Goal: Task Accomplishment & Management: Manage account settings

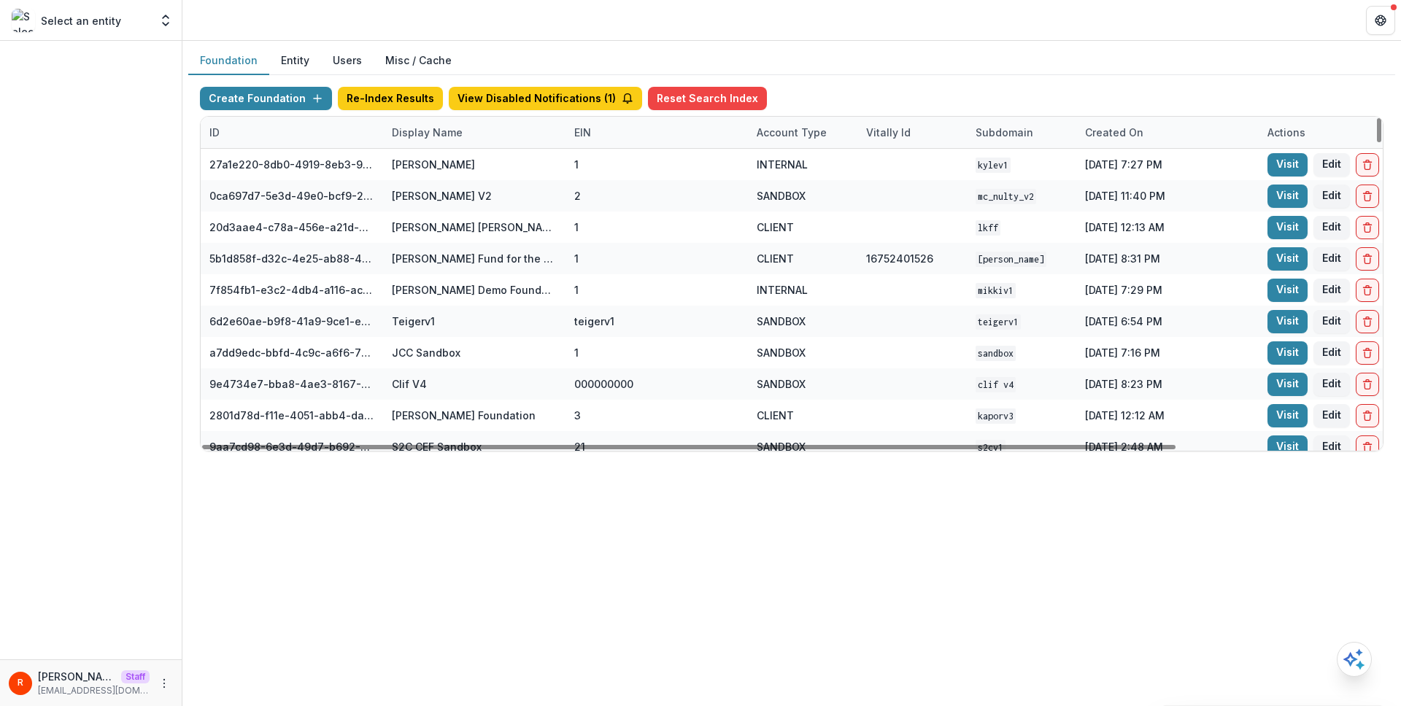
click at [433, 125] on div "Display Name" at bounding box center [427, 132] width 88 height 15
click at [433, 166] on input at bounding box center [473, 165] width 175 height 23
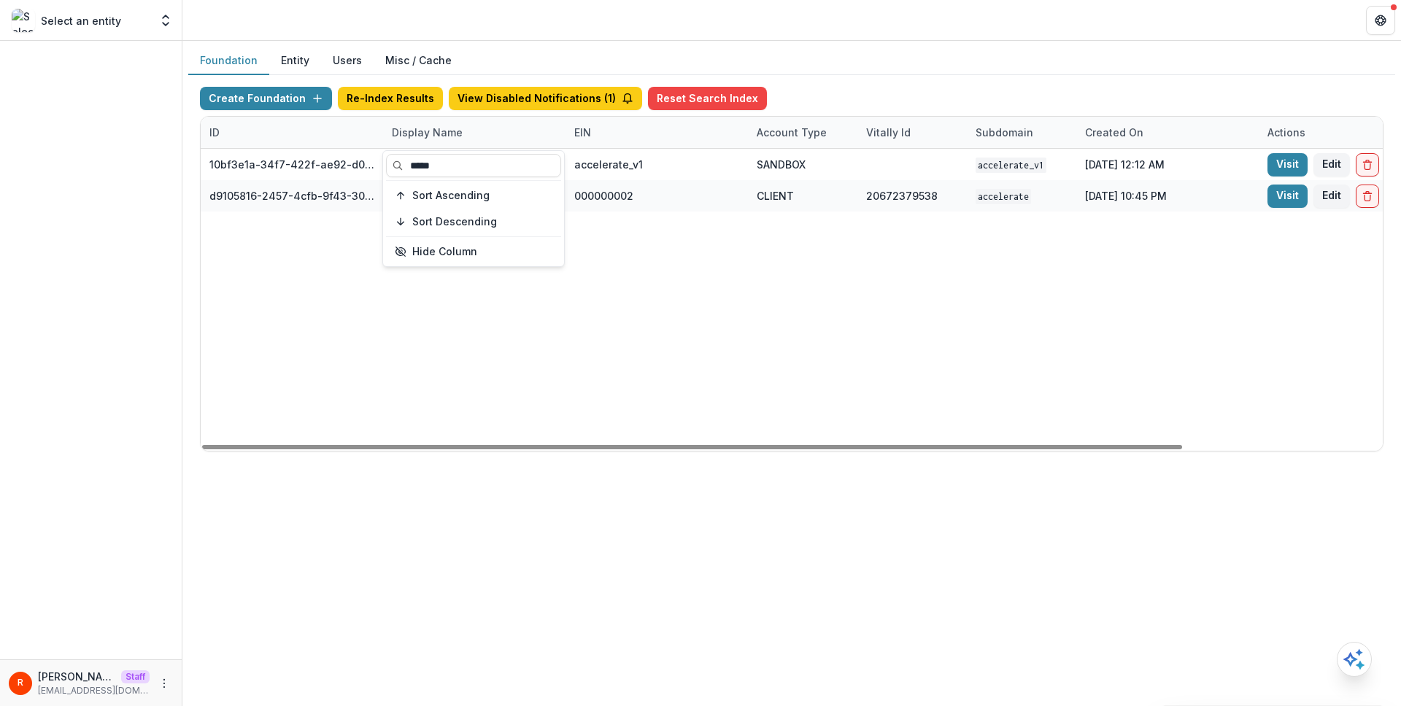
type input "*****"
click at [644, 309] on div "10bf3e1a-34f7-422f-ae92-d0f6b8bdf726 Accelerate v1 accelerate_v1 SANDBOX accele…" at bounding box center [912, 300] width 1423 height 302
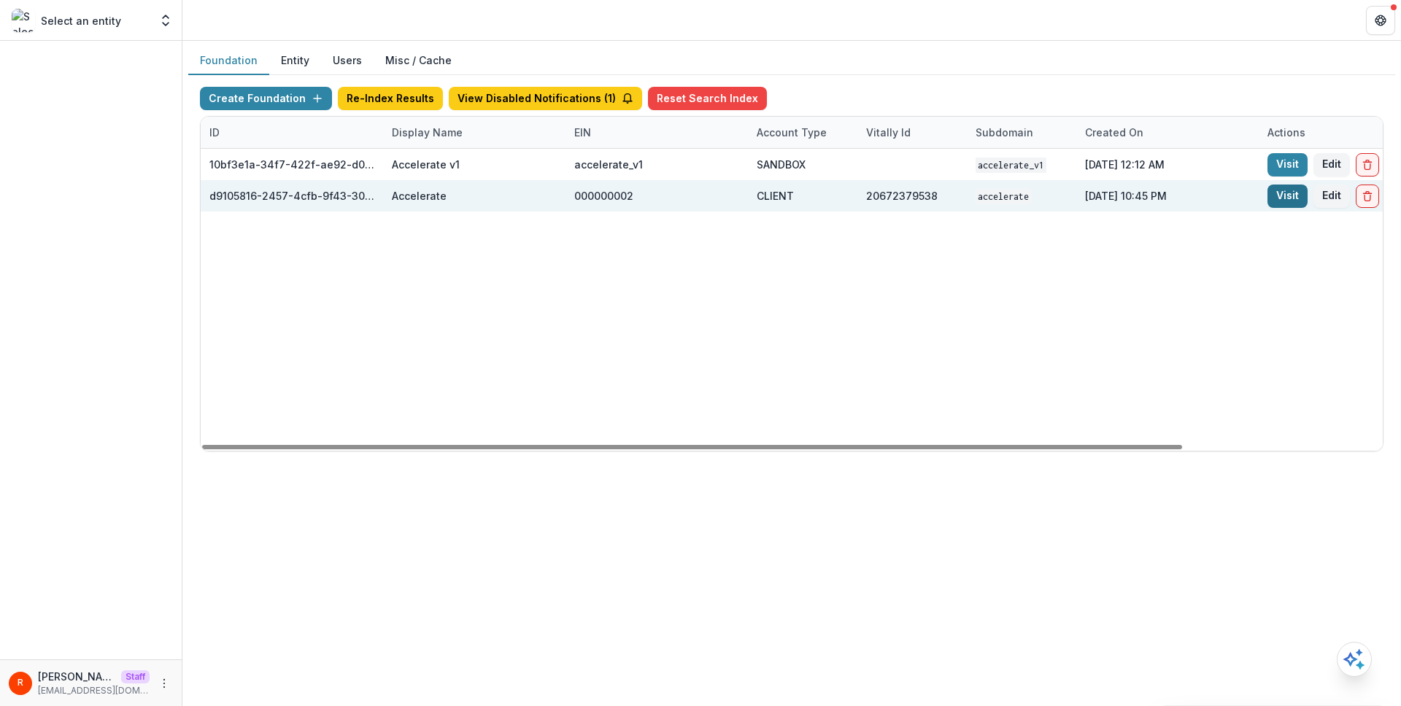
click at [1288, 195] on link "Visit" at bounding box center [1288, 196] width 40 height 23
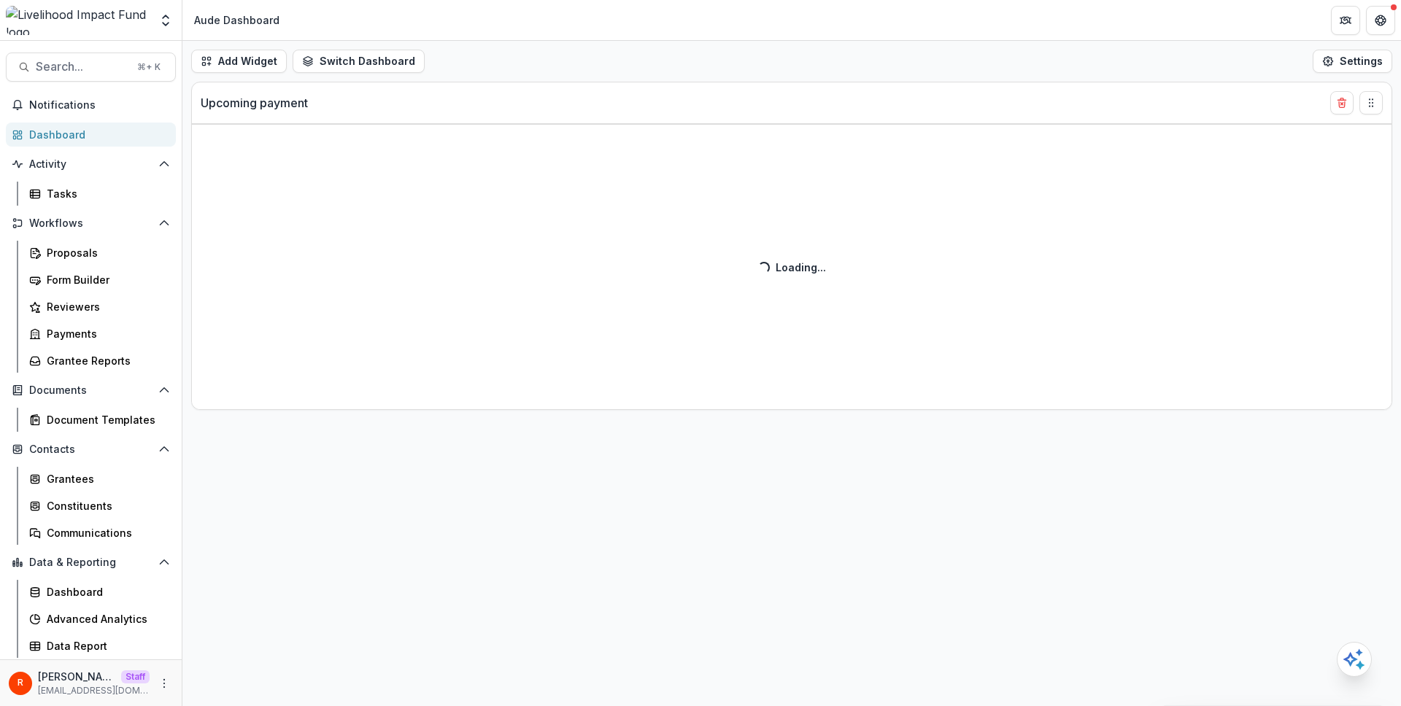
select select "******"
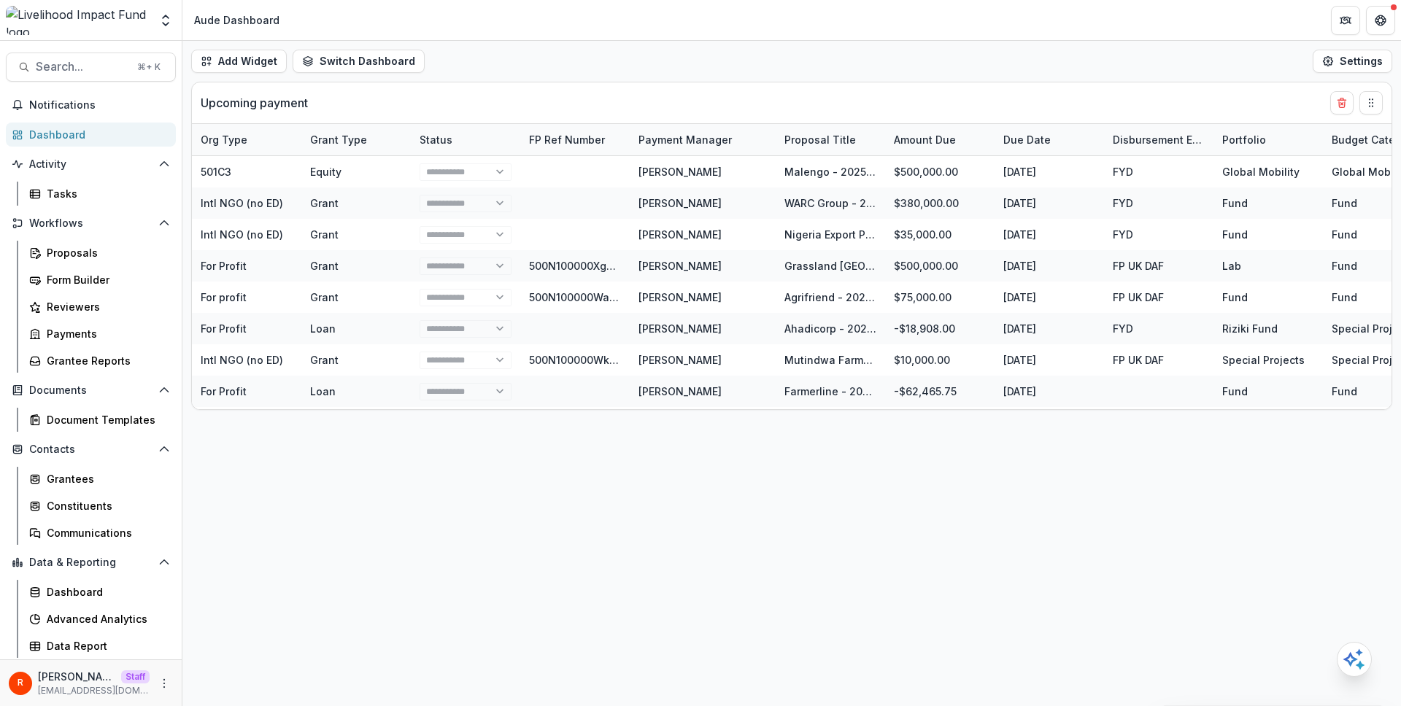
select select "******"
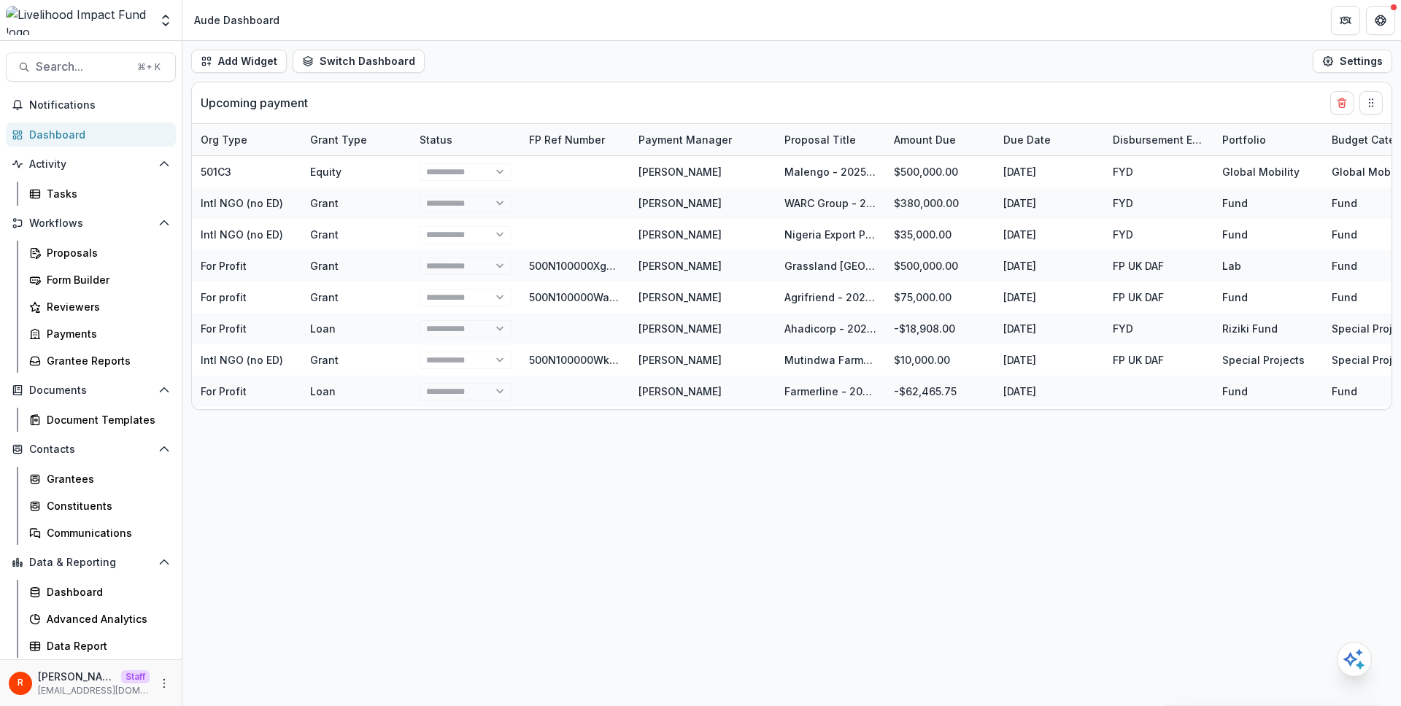
select select "******"
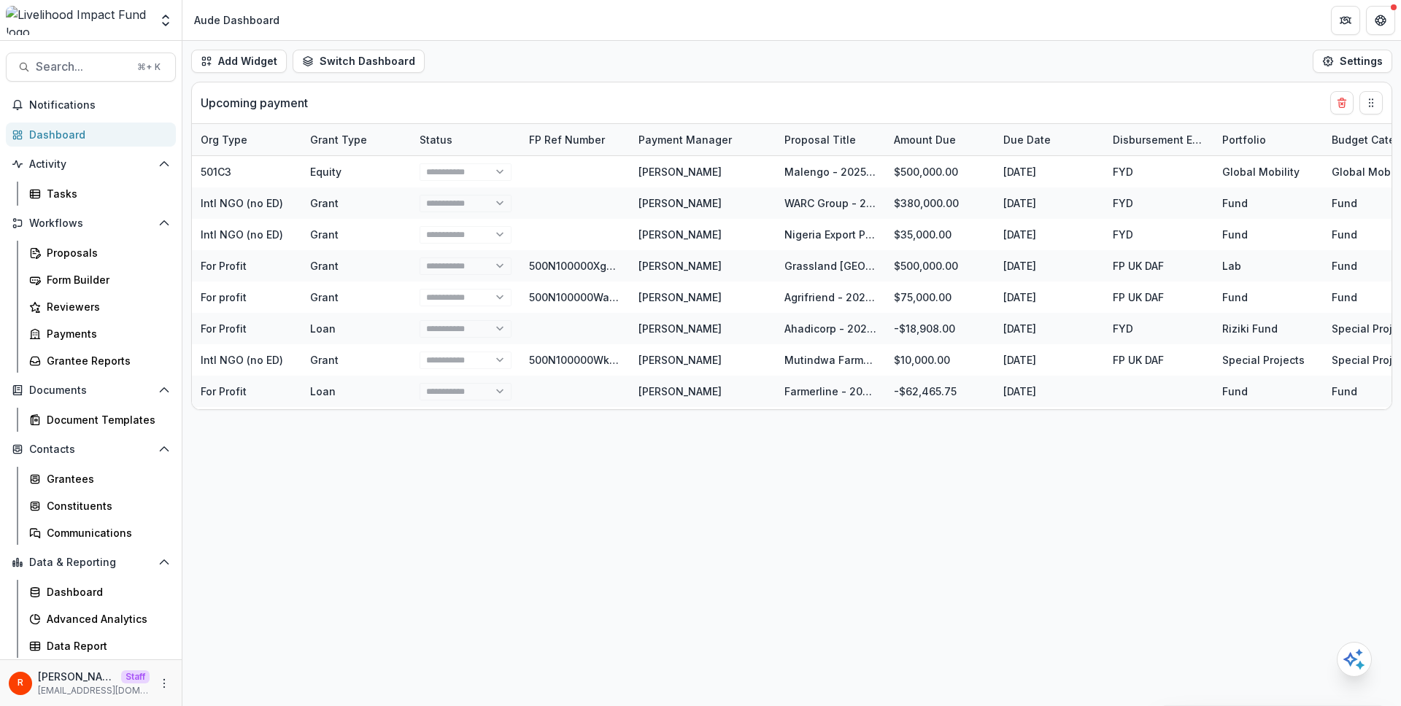
select select "******"
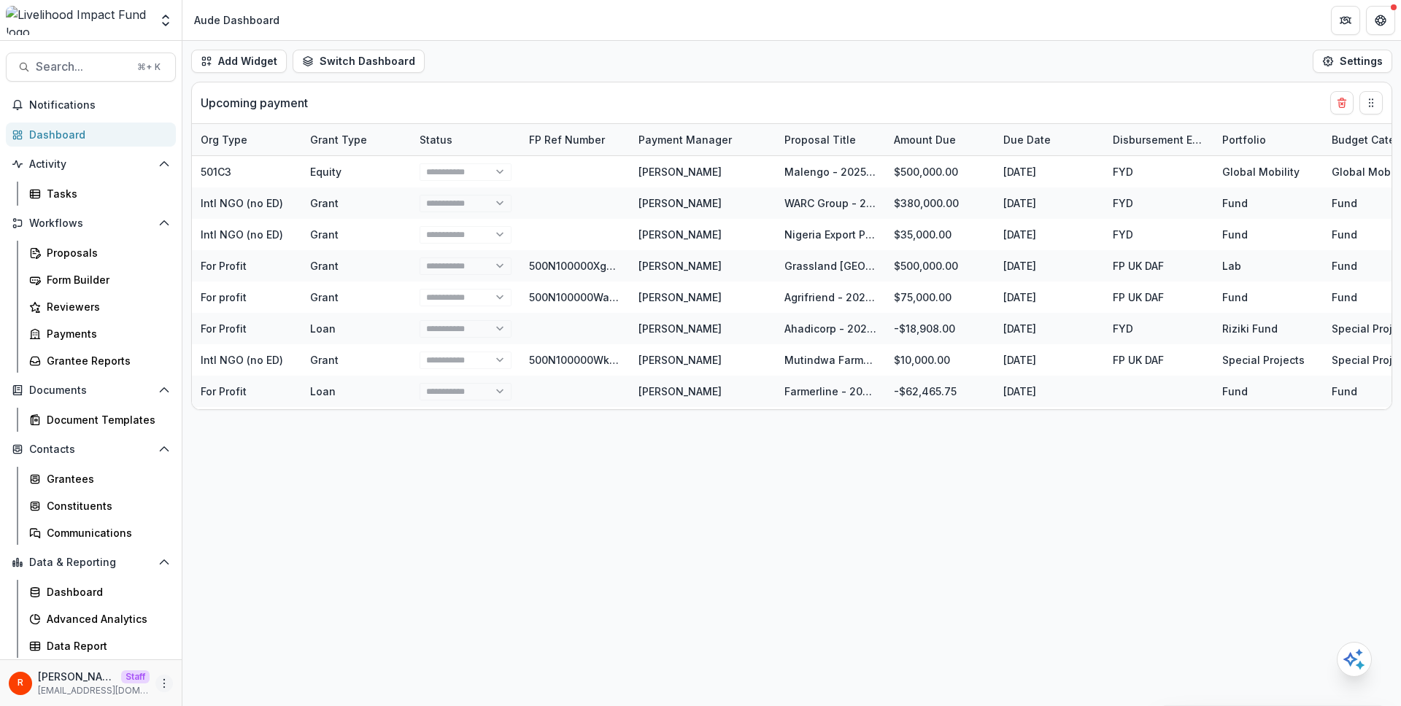
click at [166, 678] on icon "More" at bounding box center [164, 684] width 12 height 12
click at [221, 646] on link "User Settings" at bounding box center [260, 653] width 156 height 24
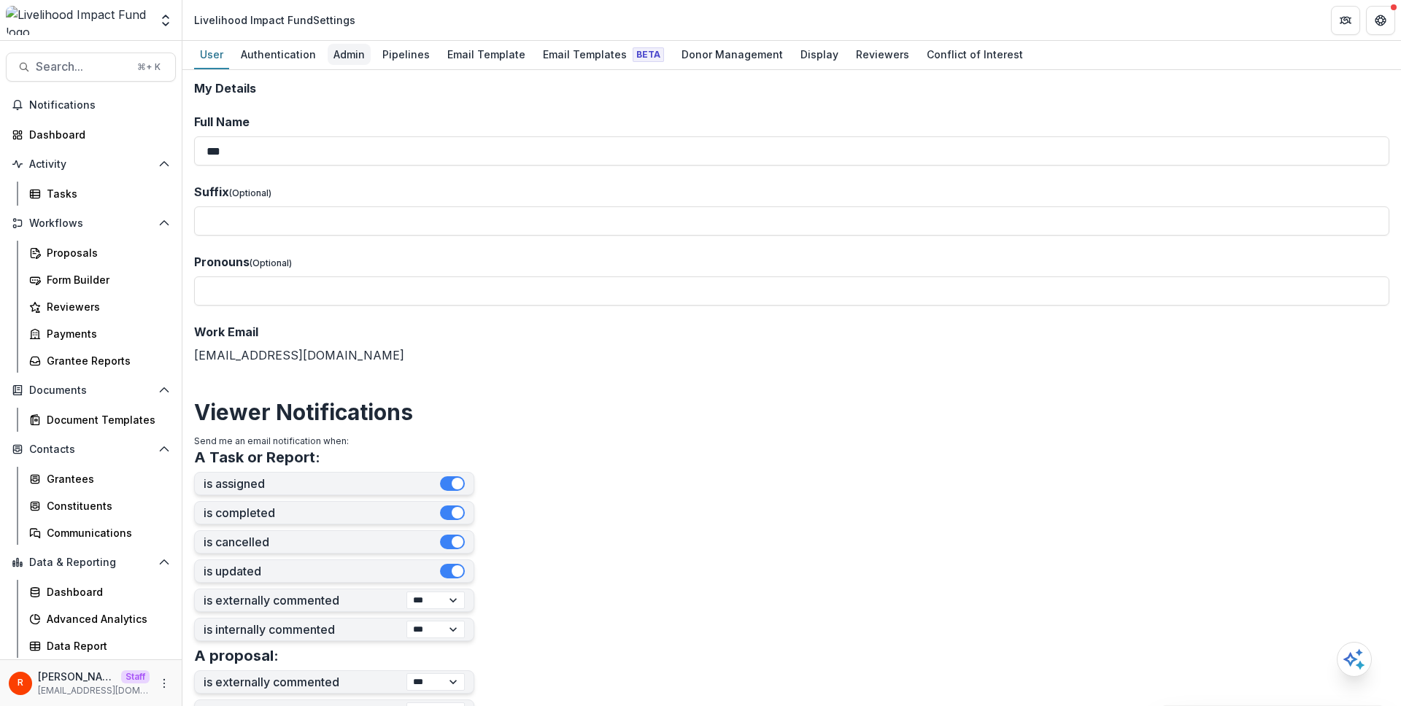
click at [347, 53] on div "Admin" at bounding box center [349, 54] width 43 height 21
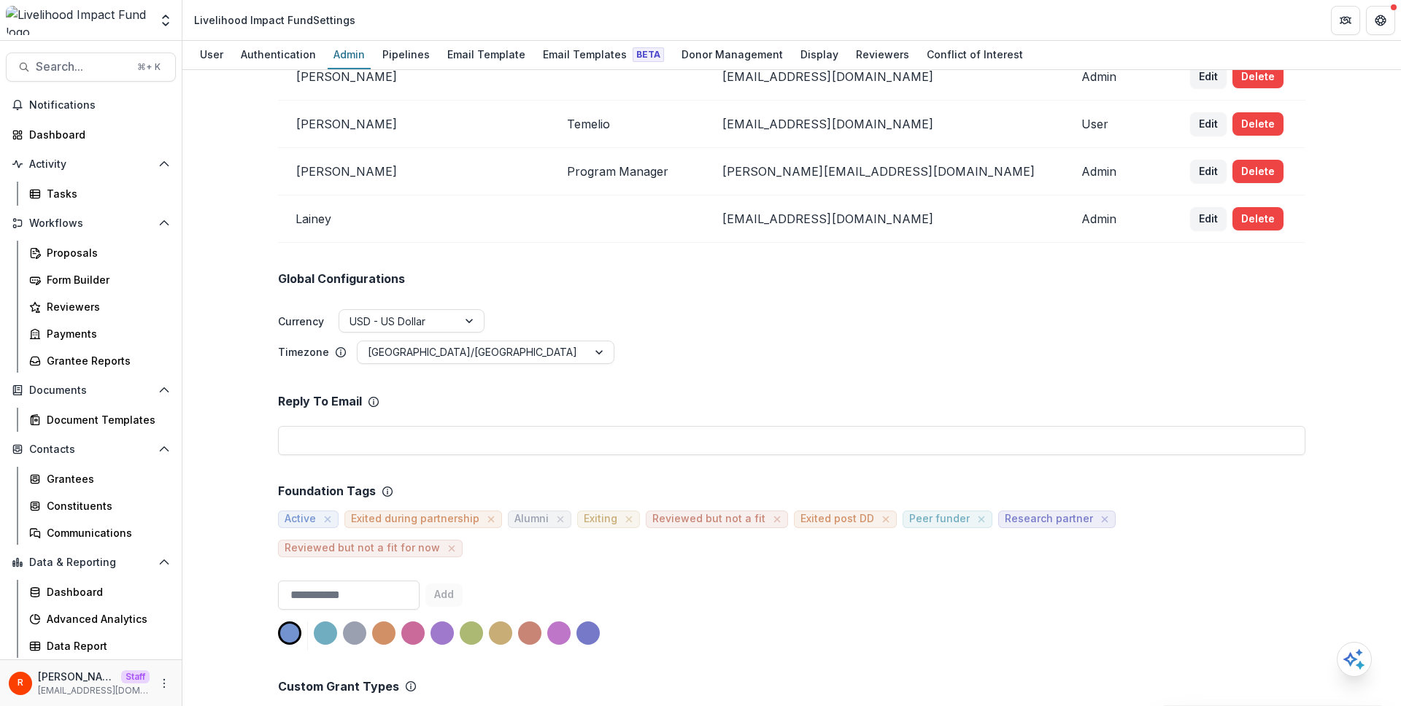
scroll to position [1890, 0]
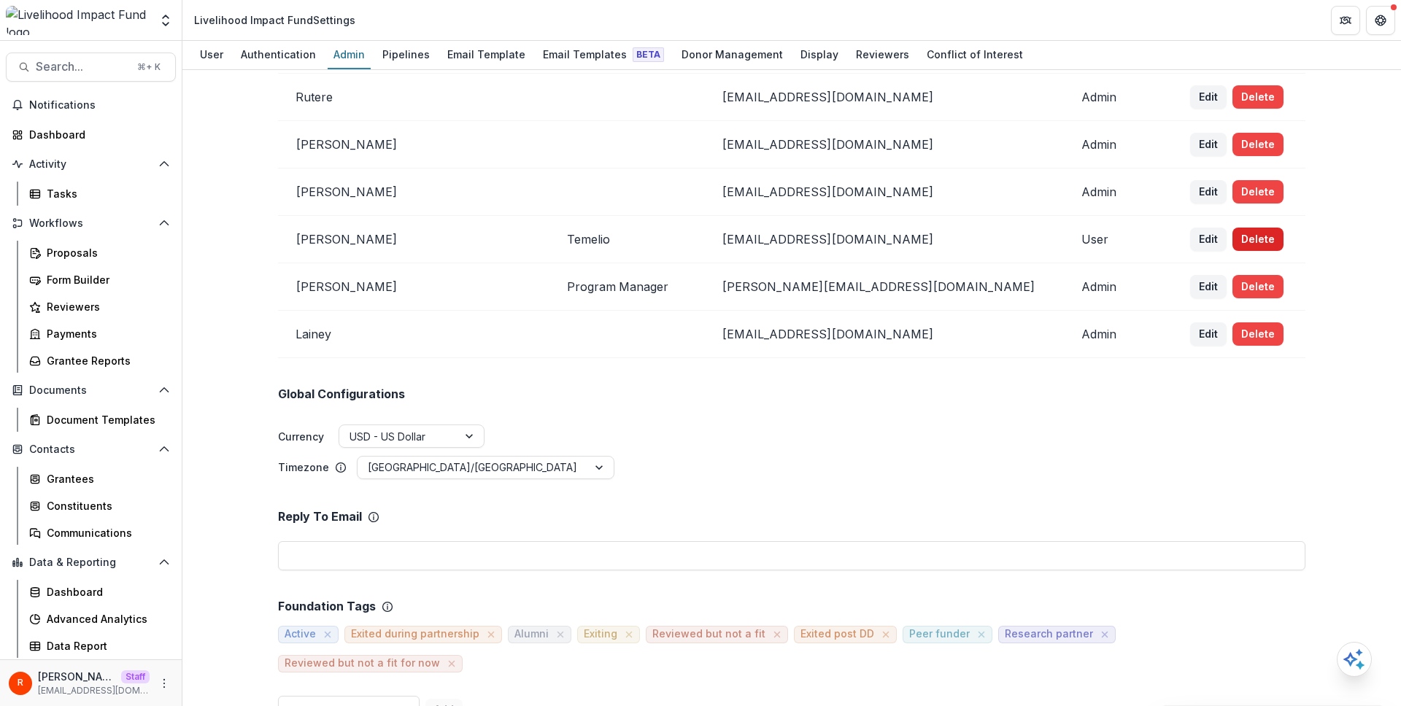
click at [1240, 238] on button "Delete" at bounding box center [1258, 239] width 51 height 23
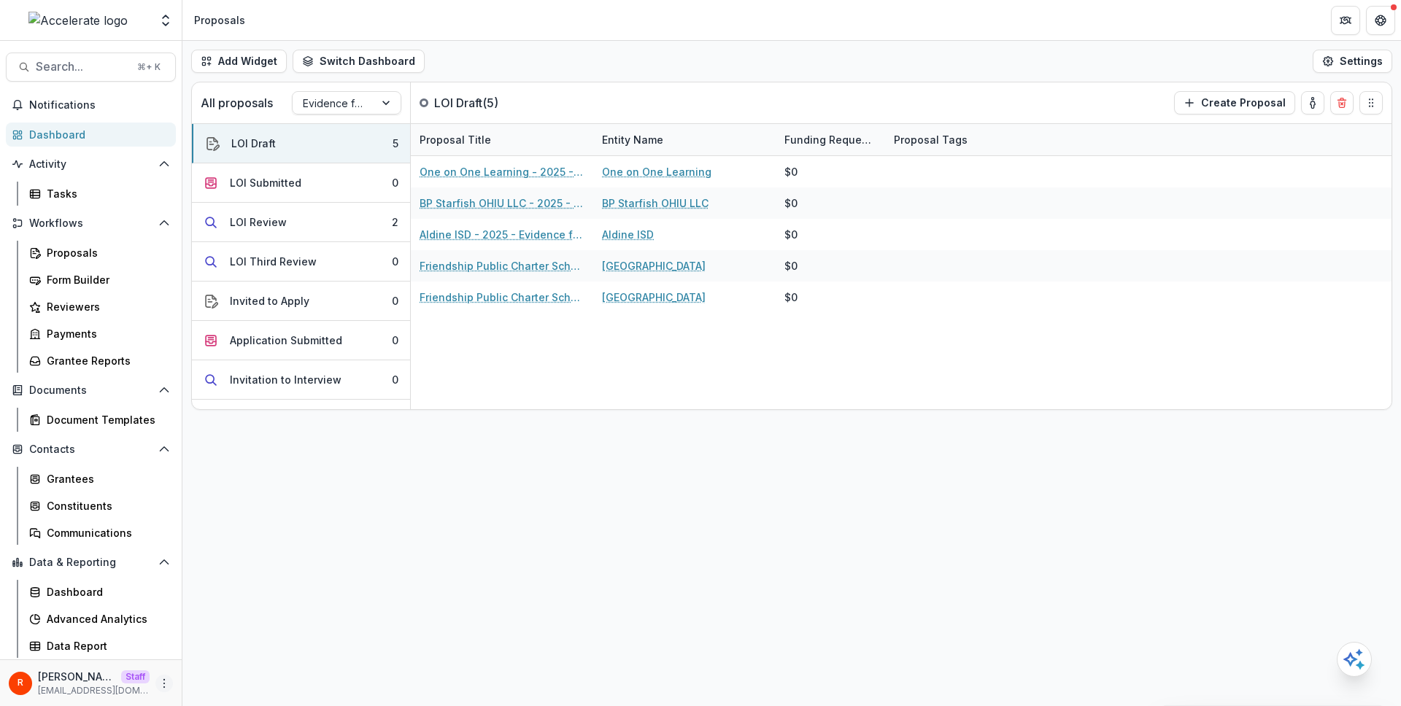
click at [167, 679] on icon "More" at bounding box center [164, 684] width 12 height 12
click at [245, 652] on link "User Settings" at bounding box center [260, 653] width 156 height 24
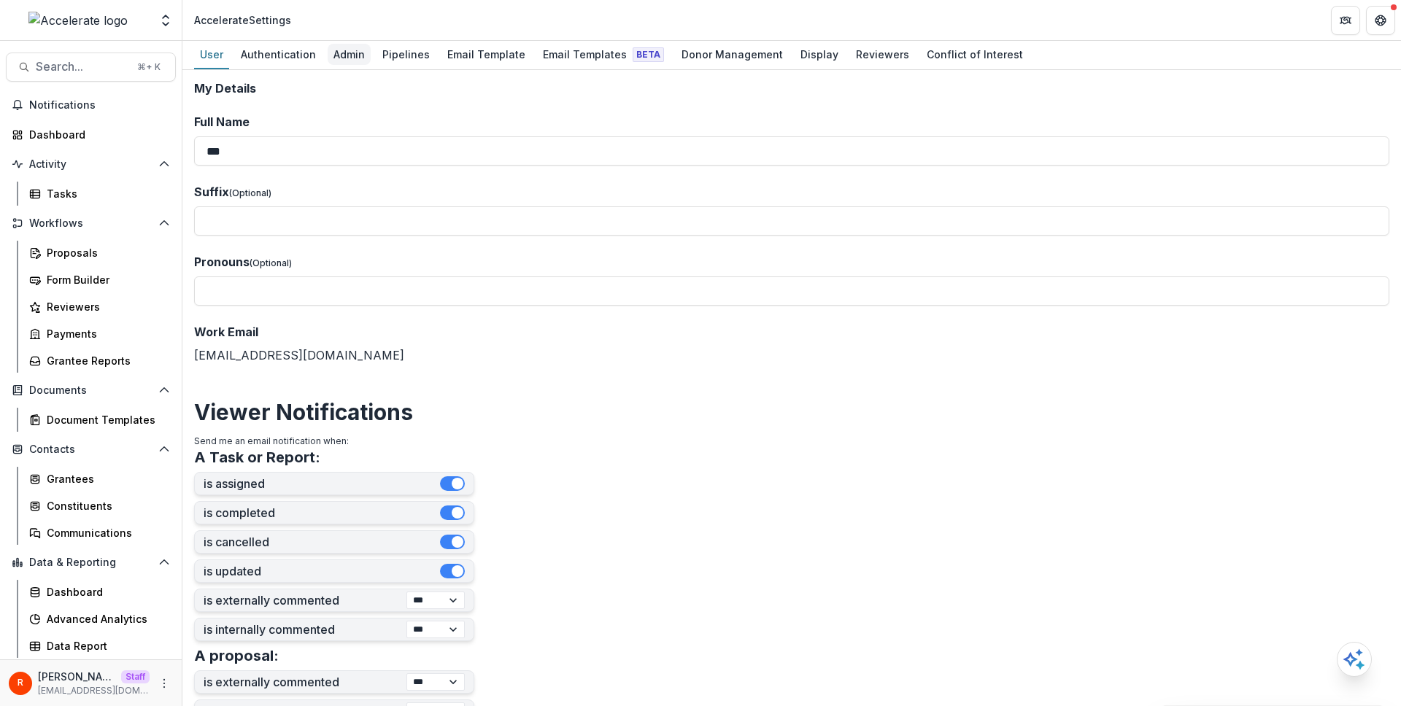
click at [356, 52] on div "Admin" at bounding box center [349, 54] width 43 height 21
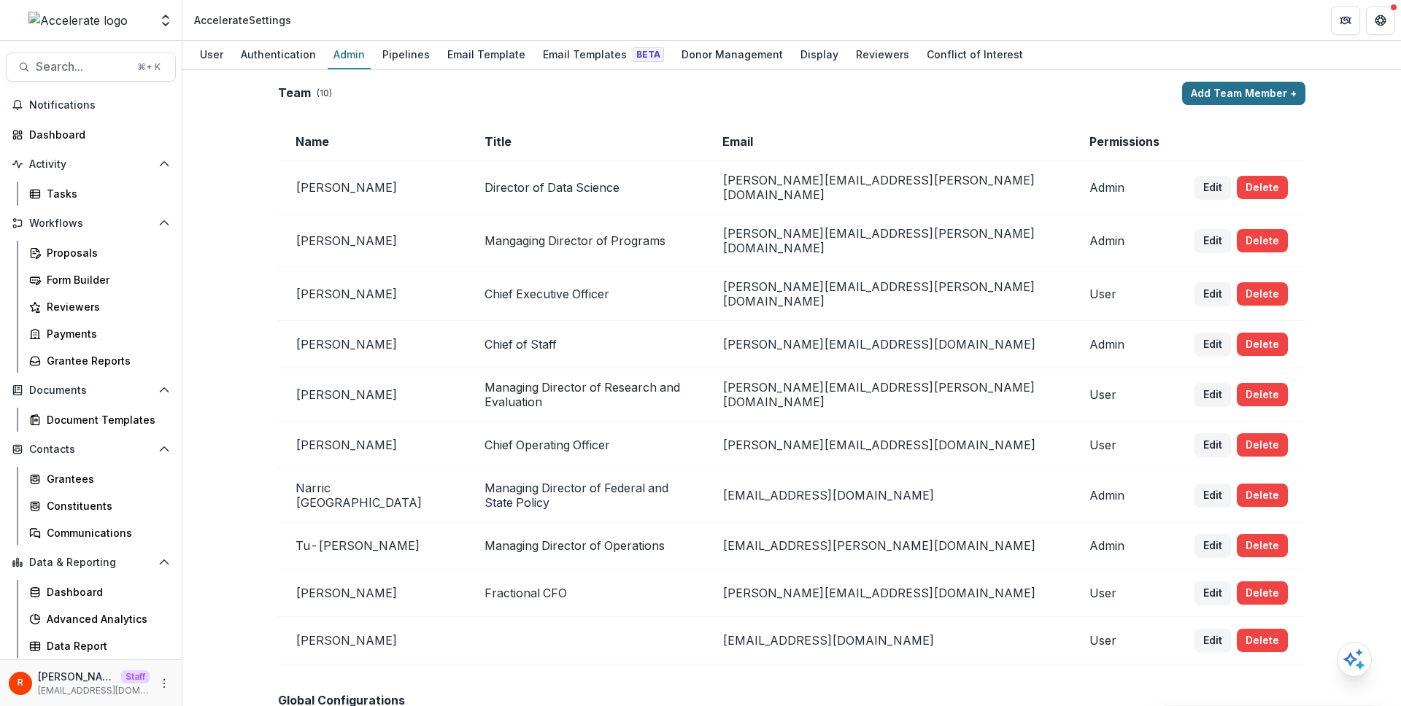
click at [1202, 92] on button "Add Team Member +" at bounding box center [1243, 93] width 123 height 23
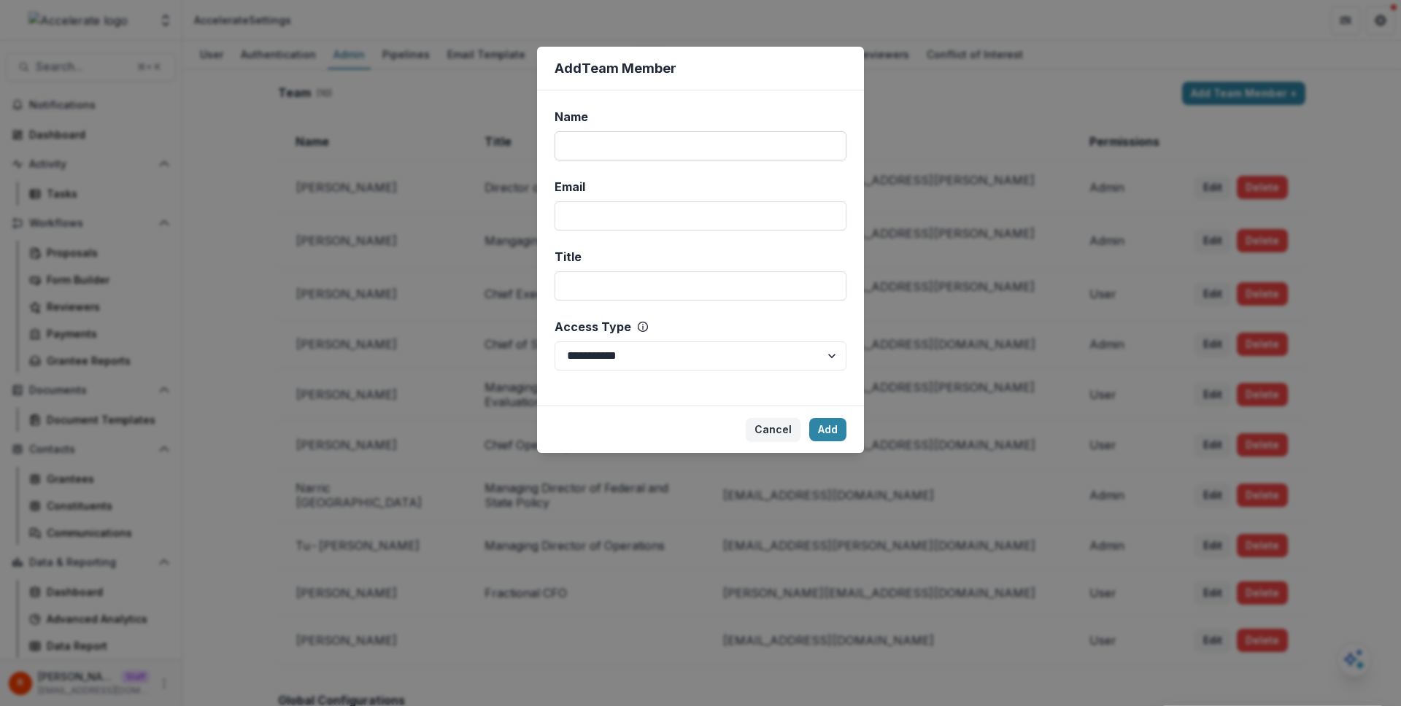
click at [676, 154] on input "Name" at bounding box center [701, 145] width 292 height 29
type input "***"
type input "**********"
type input "*******"
click at [826, 428] on button "Add" at bounding box center [827, 429] width 37 height 23
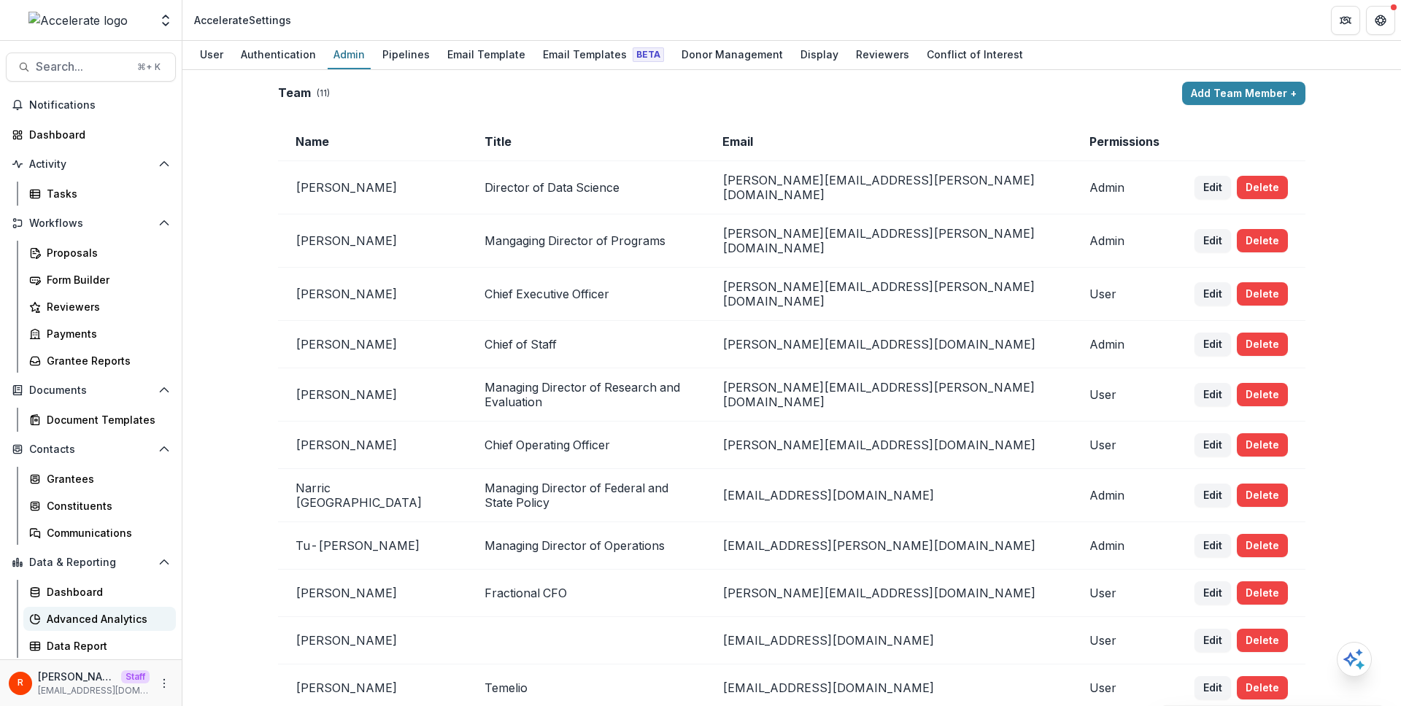
click at [122, 614] on div "Advanced Analytics" at bounding box center [105, 619] width 117 height 15
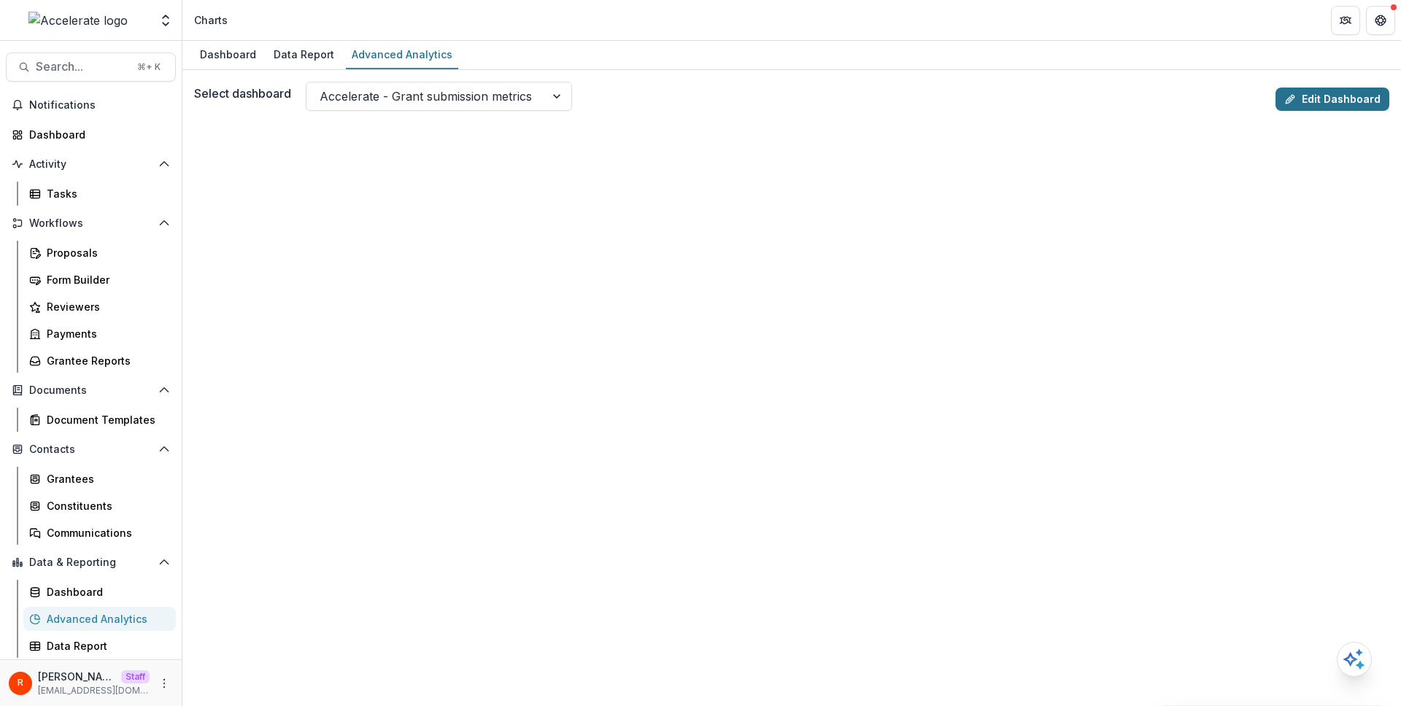
click at [1334, 93] on link "Edit Dashboard" at bounding box center [1333, 99] width 114 height 23
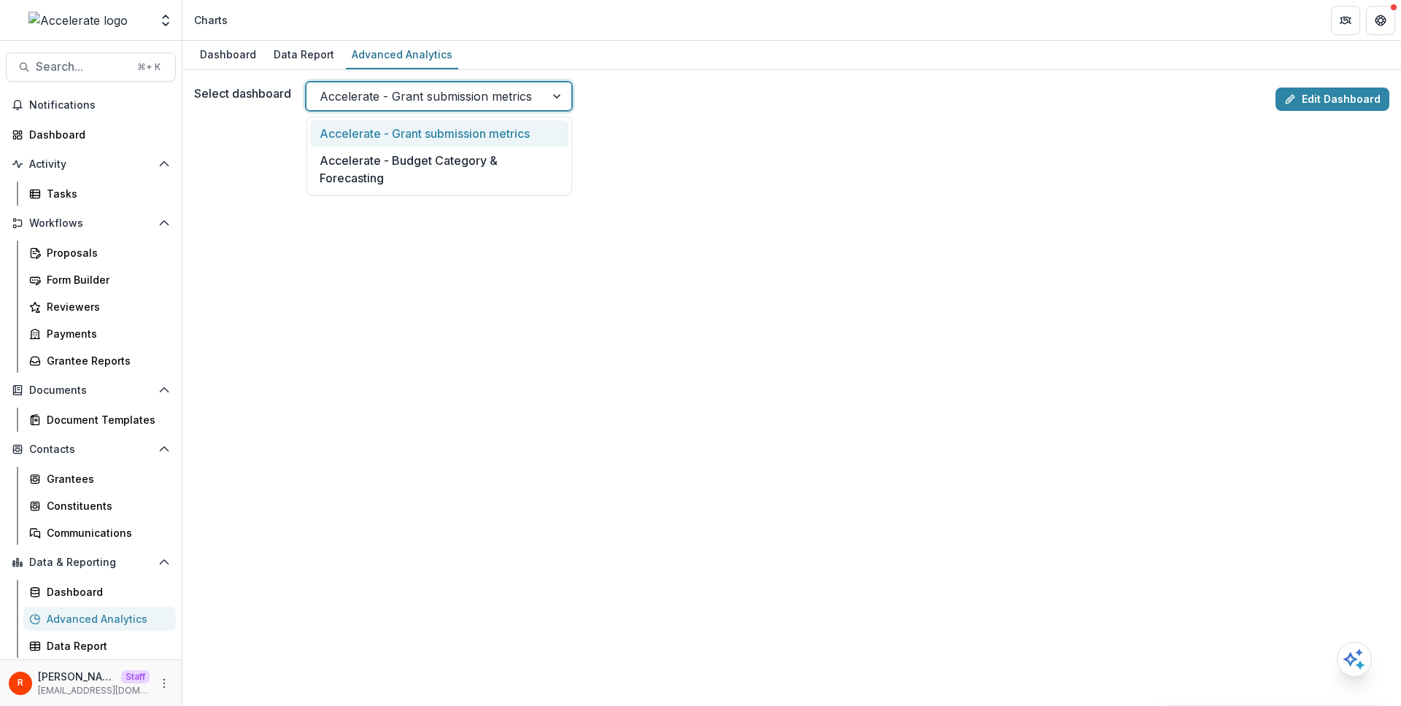
click at [417, 92] on div at bounding box center [426, 96] width 212 height 20
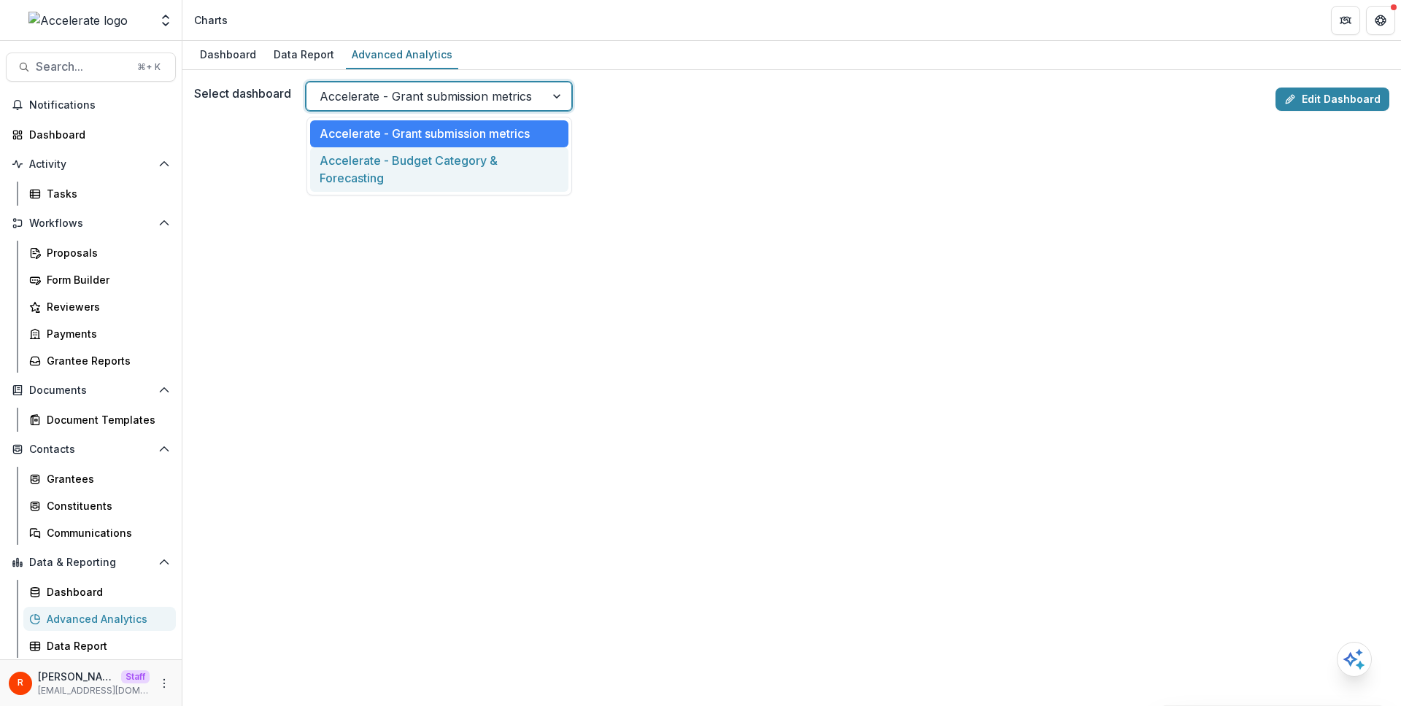
click at [412, 166] on div "Accelerate - Budget Category & Forecasting" at bounding box center [439, 169] width 258 height 45
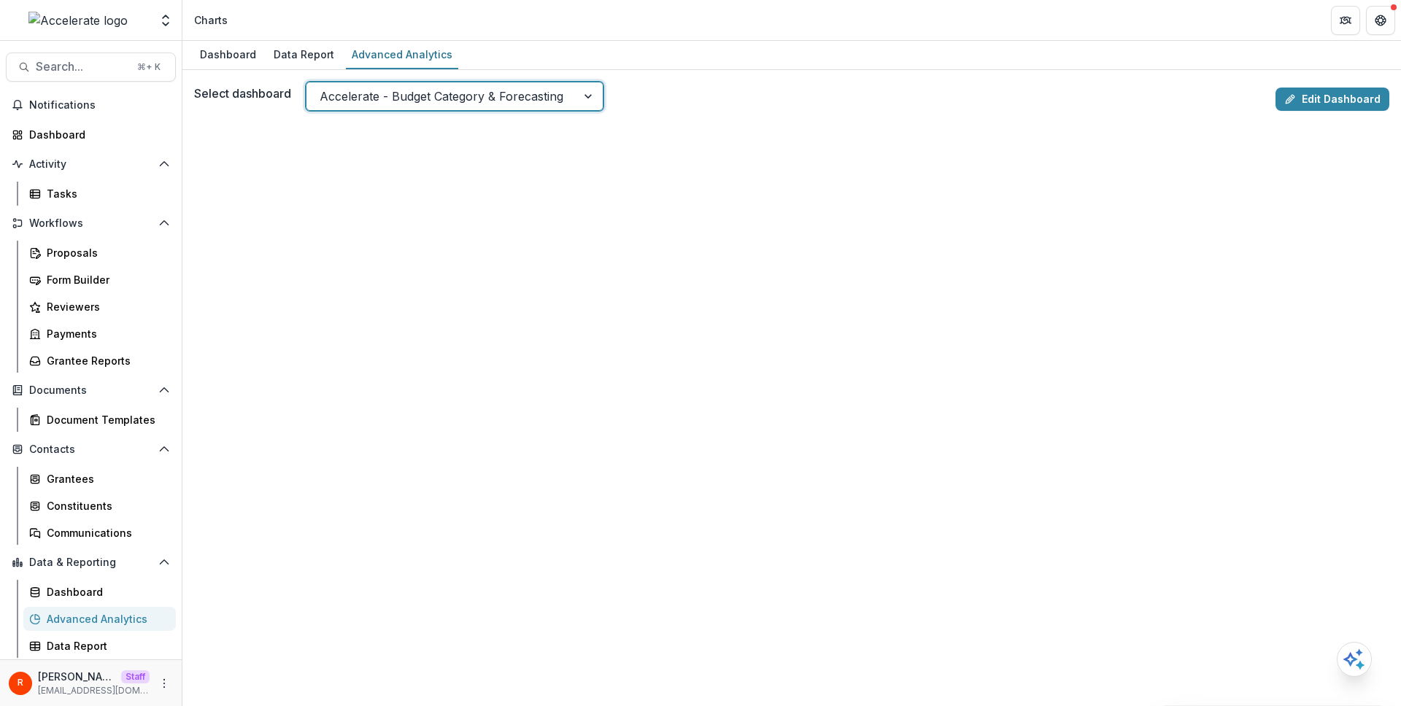
click at [712, 101] on div "Select dashboard option Accelerate - Budget Category & Forecasting, selected. A…" at bounding box center [732, 96] width 1076 height 29
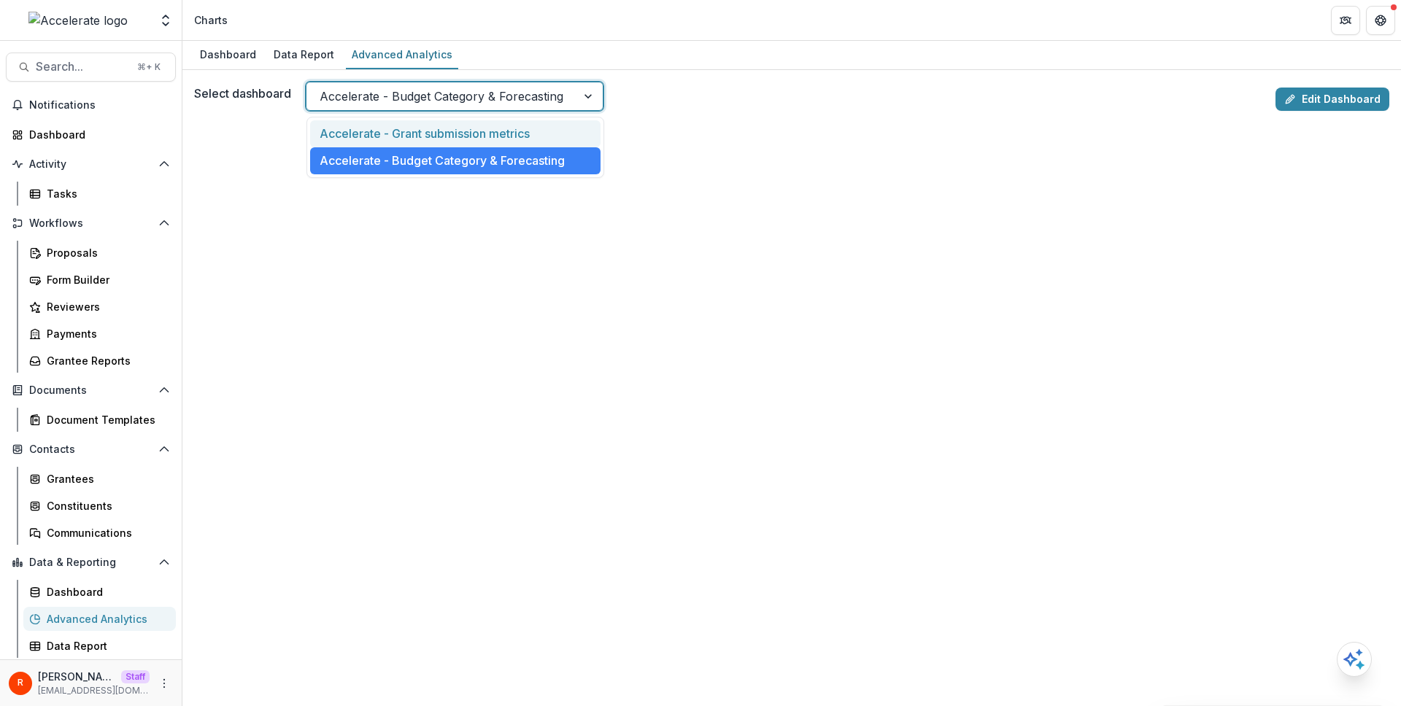
click at [506, 101] on div at bounding box center [442, 96] width 244 height 20
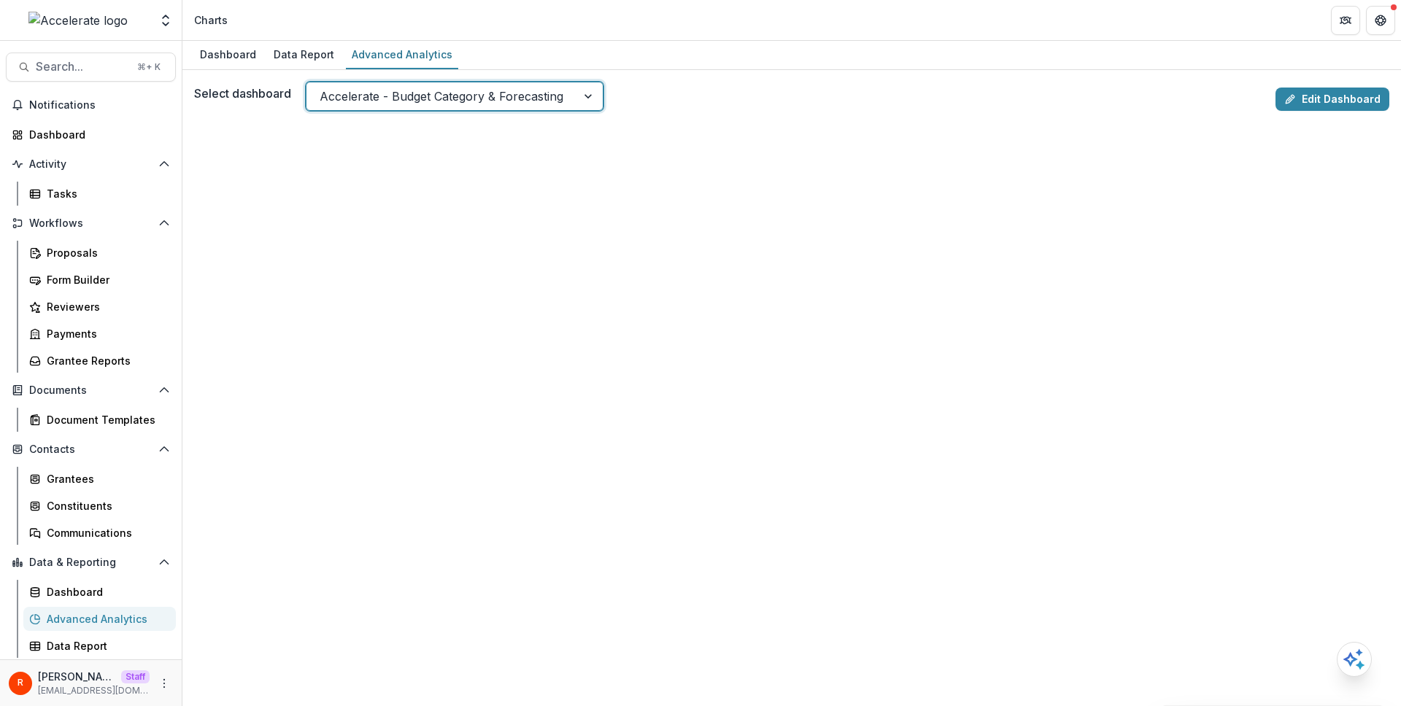
click at [394, 85] on div "Accelerate - Budget Category & Forecasting" at bounding box center [441, 96] width 270 height 23
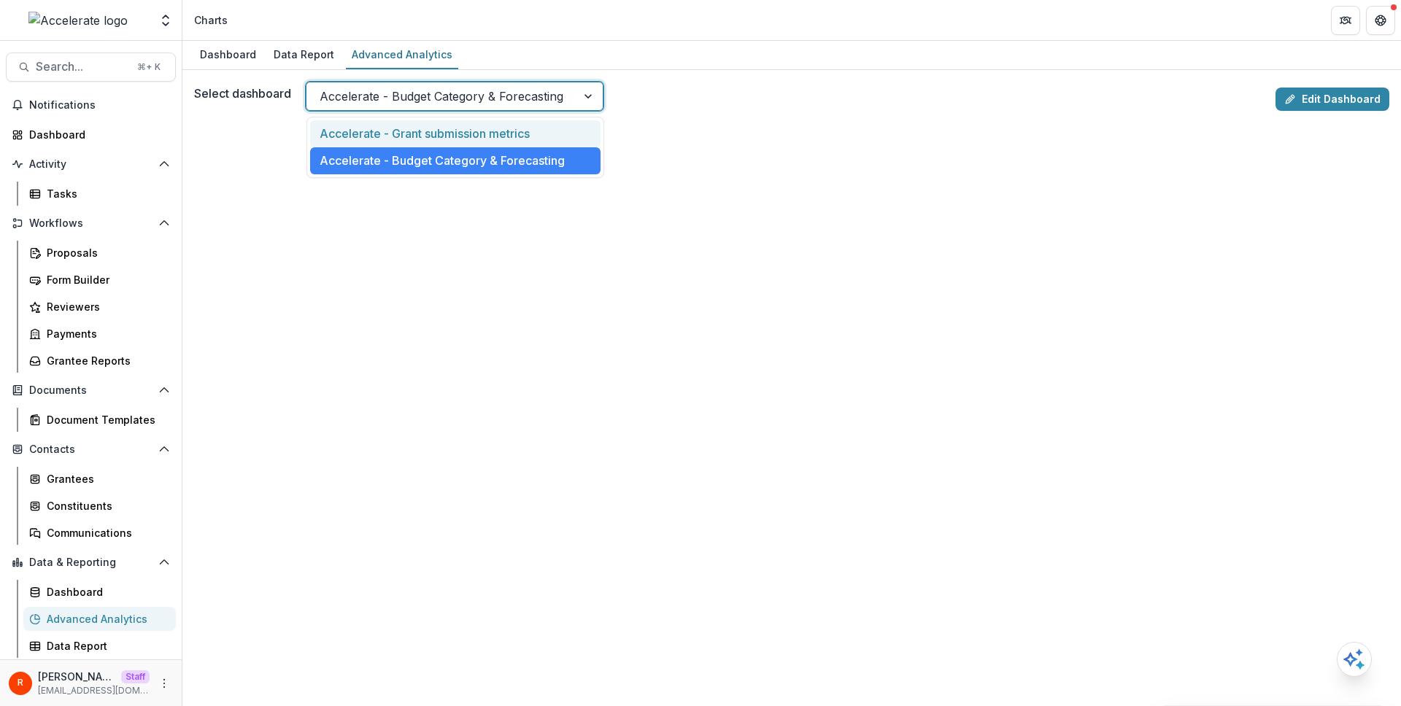
click at [389, 131] on div "Accelerate - Grant submission metrics" at bounding box center [455, 133] width 290 height 27
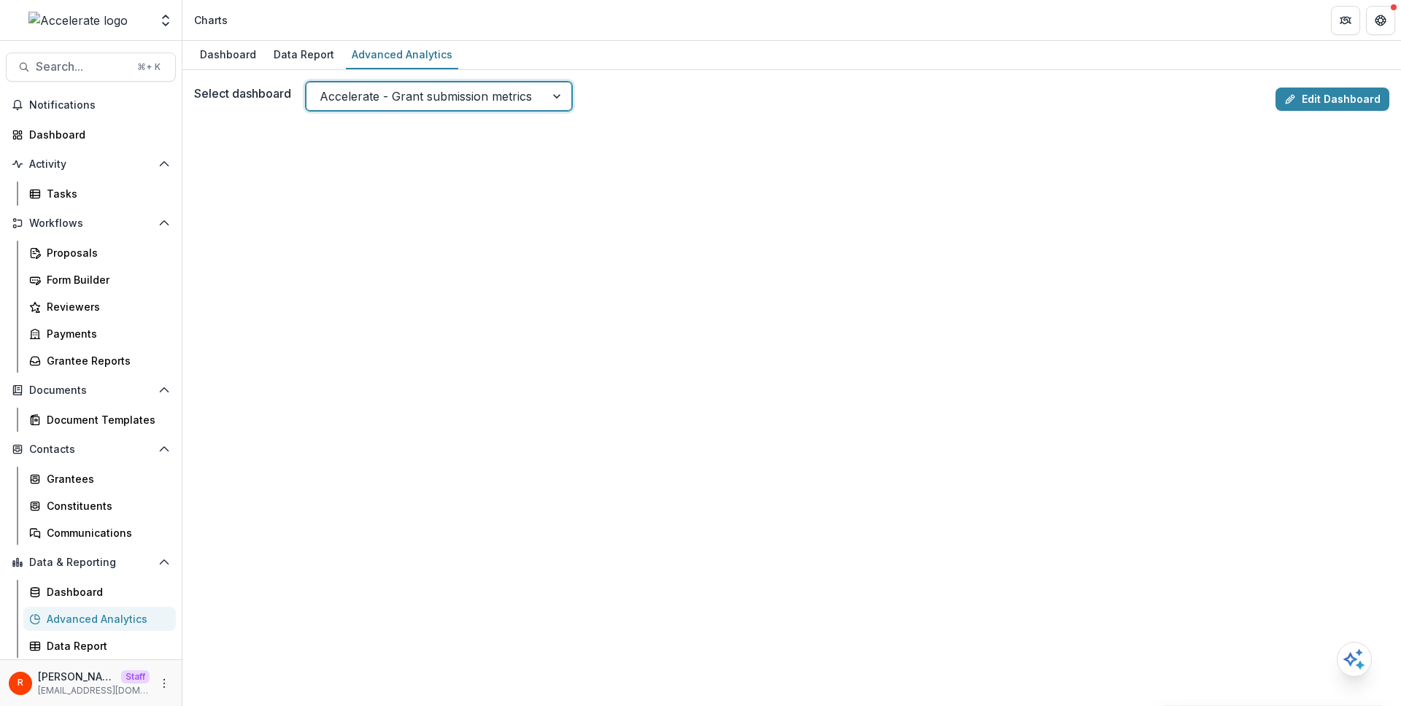
click at [654, 93] on div "Select dashboard option Accelerate - Grant submission metrics, selected. Accele…" at bounding box center [732, 96] width 1076 height 29
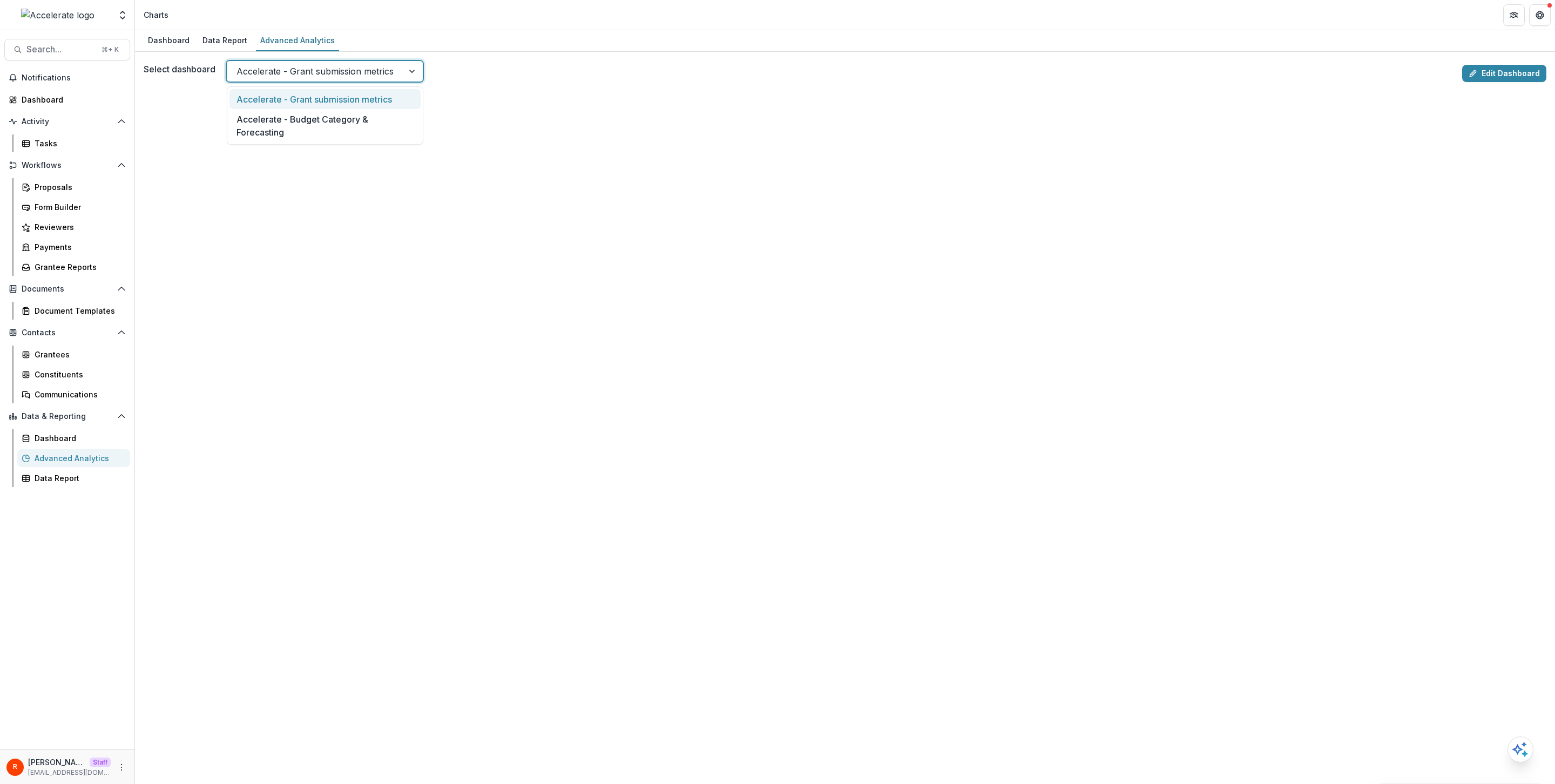
click at [266, 80] on div "Accelerate - Grant submission metrics" at bounding box center [314, 71] width 177 height 17
click at [294, 98] on div "Accelerate - Grant submission metrics" at bounding box center [325, 98] width 192 height 20
click at [367, 83] on div "Select dashboard Accelerate - Grant submission metrics Edit Dashboard" at bounding box center [845, 73] width 1403 height 26
click at [387, 64] on div at bounding box center [315, 71] width 157 height 15
click at [365, 129] on div "Accelerate - Budget Category & Forecasting" at bounding box center [325, 125] width 192 height 33
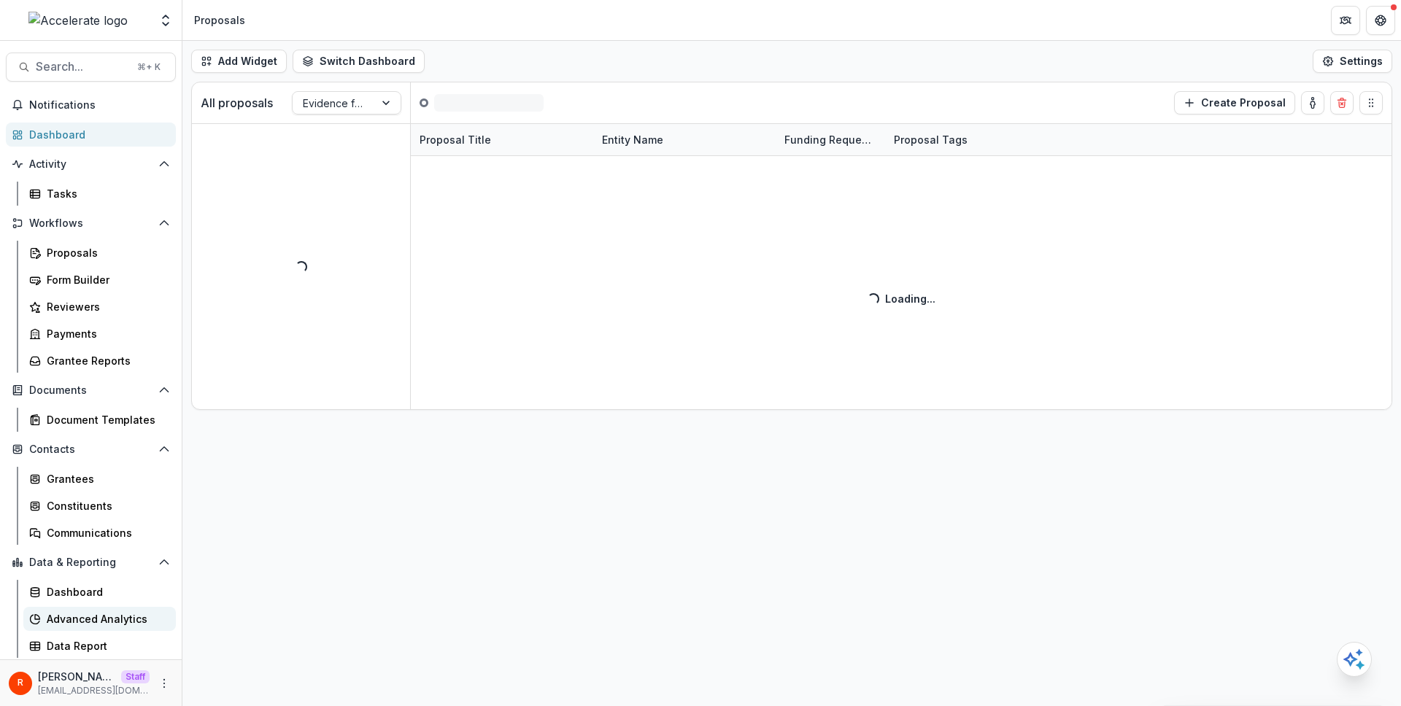
click at [125, 610] on link "Advanced Analytics" at bounding box center [99, 619] width 153 height 24
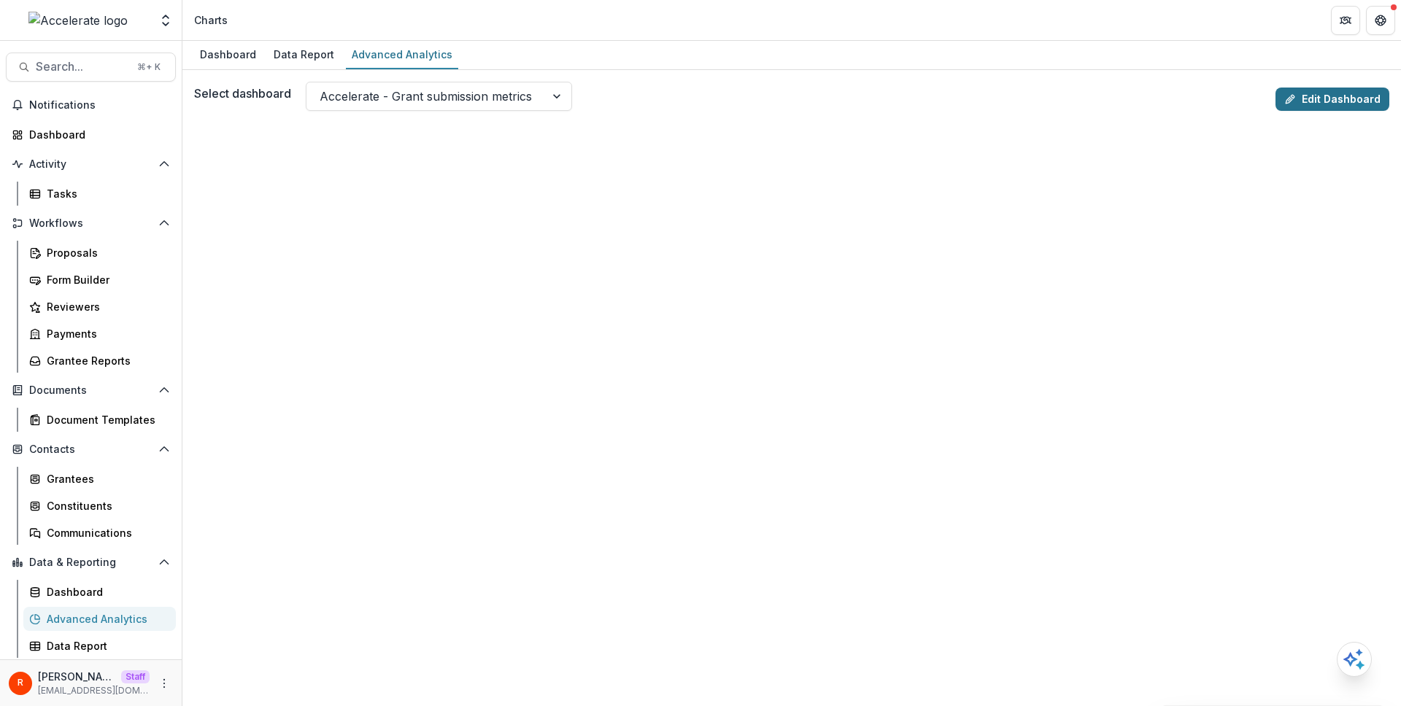
click at [1341, 96] on link "Edit Dashboard" at bounding box center [1333, 99] width 114 height 23
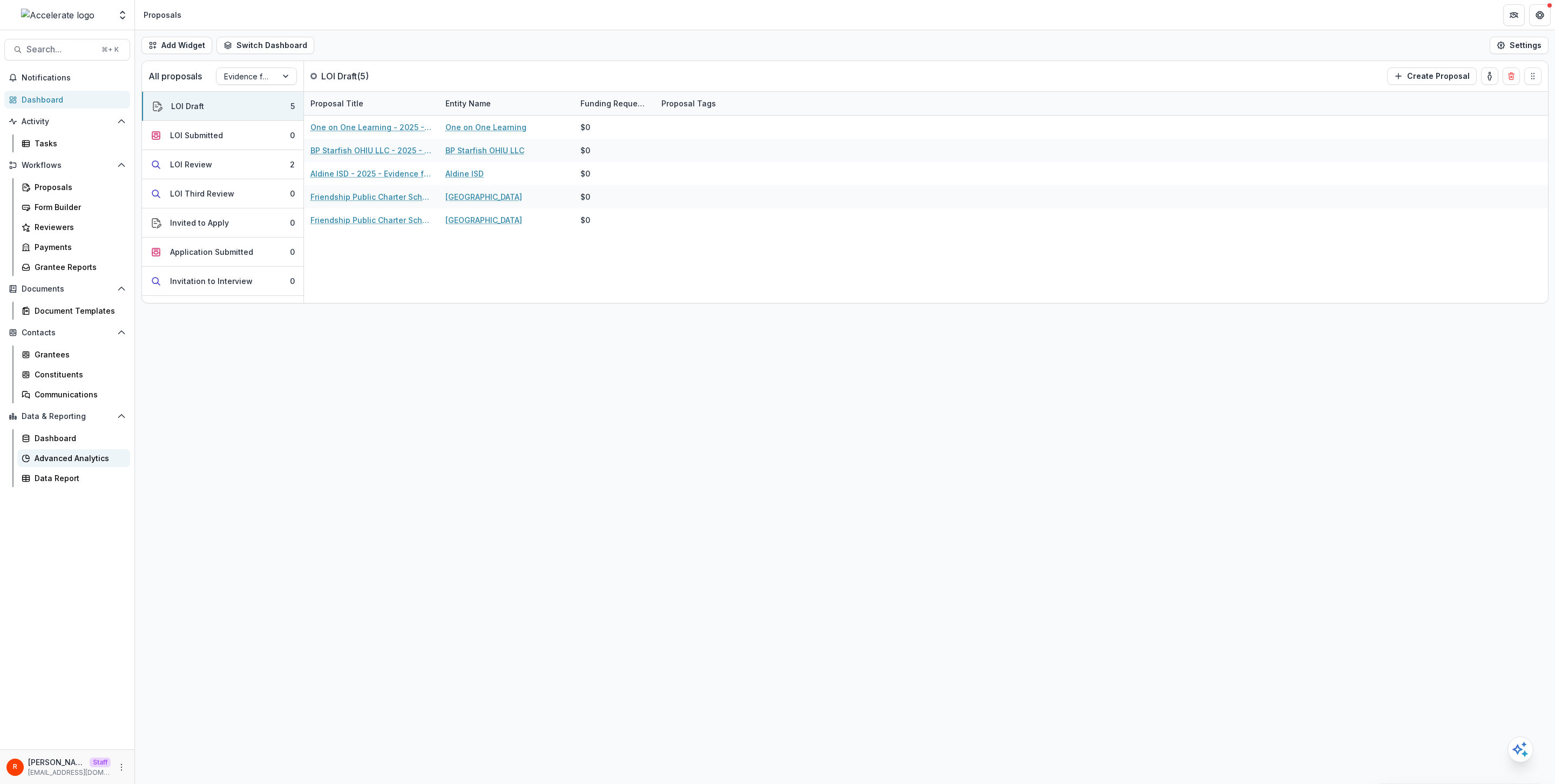
click at [77, 453] on div "Advanced Analytics" at bounding box center [78, 458] width 87 height 11
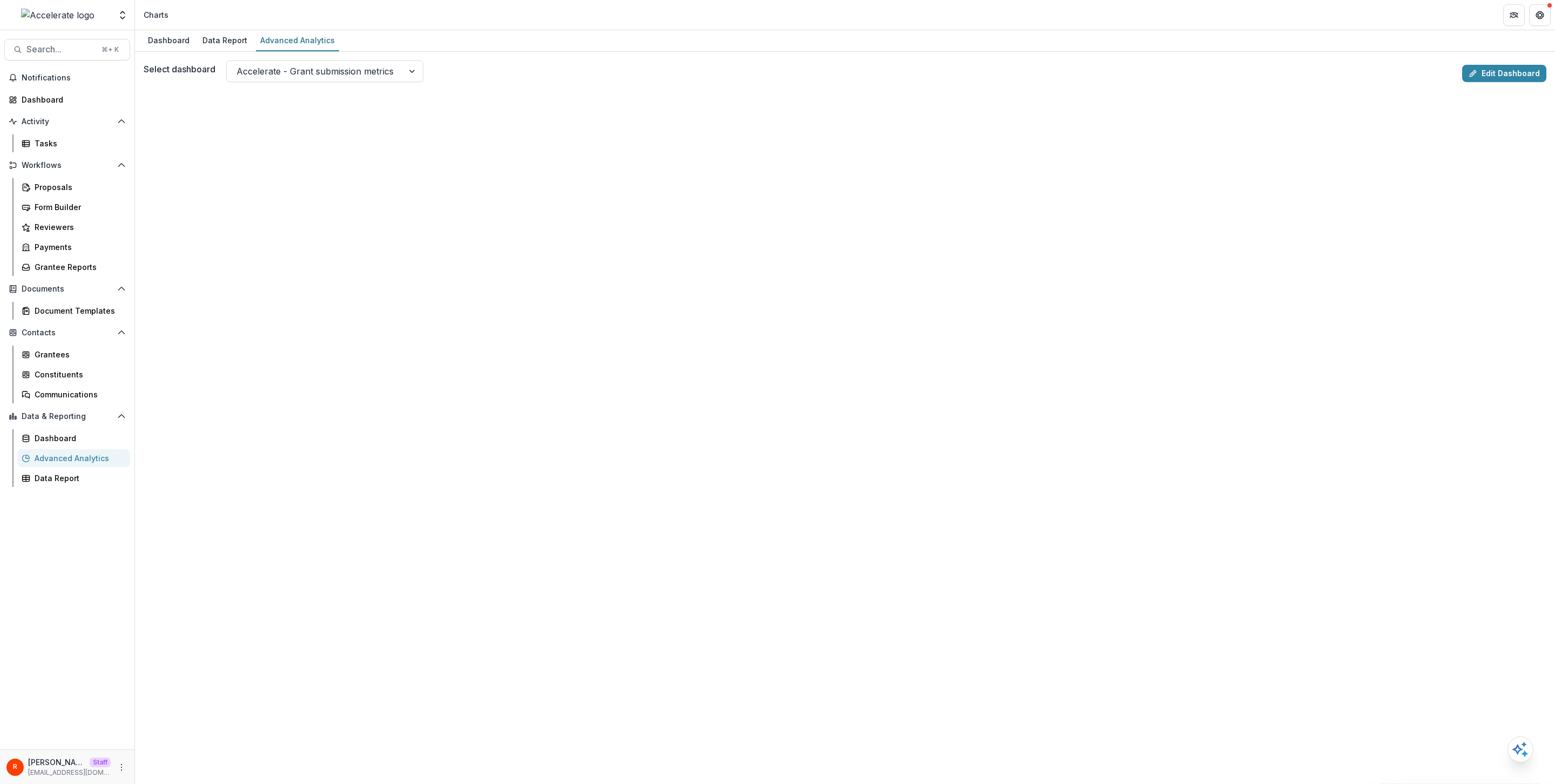
click at [1036, 85] on div "Select dashboard Accelerate - Grant submission metrics Edit Dashboard" at bounding box center [845, 73] width 1403 height 26
click at [1036, 75] on link "Edit Dashboard" at bounding box center [1504, 73] width 84 height 17
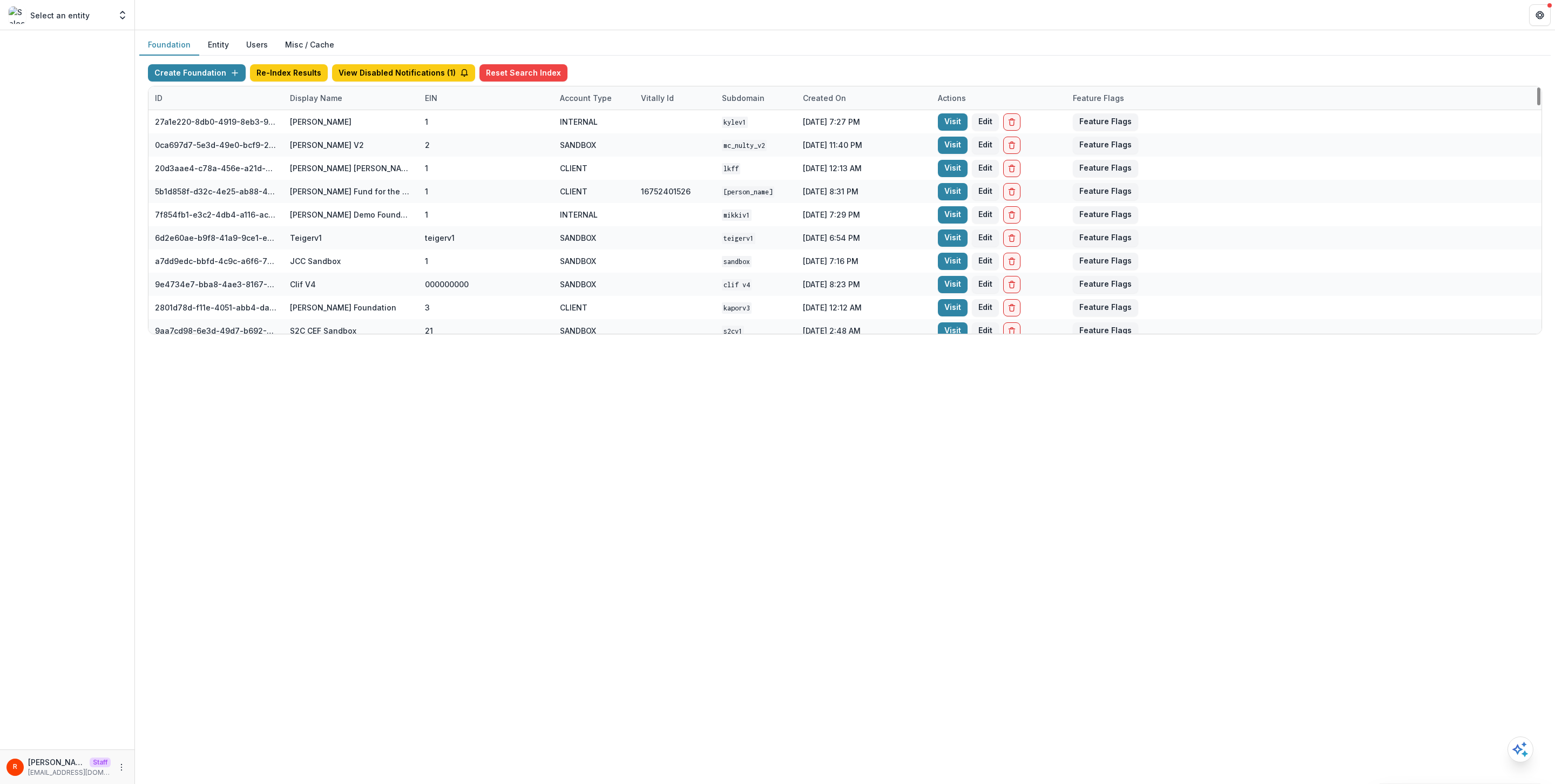
click at [341, 101] on div "Display Name" at bounding box center [316, 98] width 65 height 11
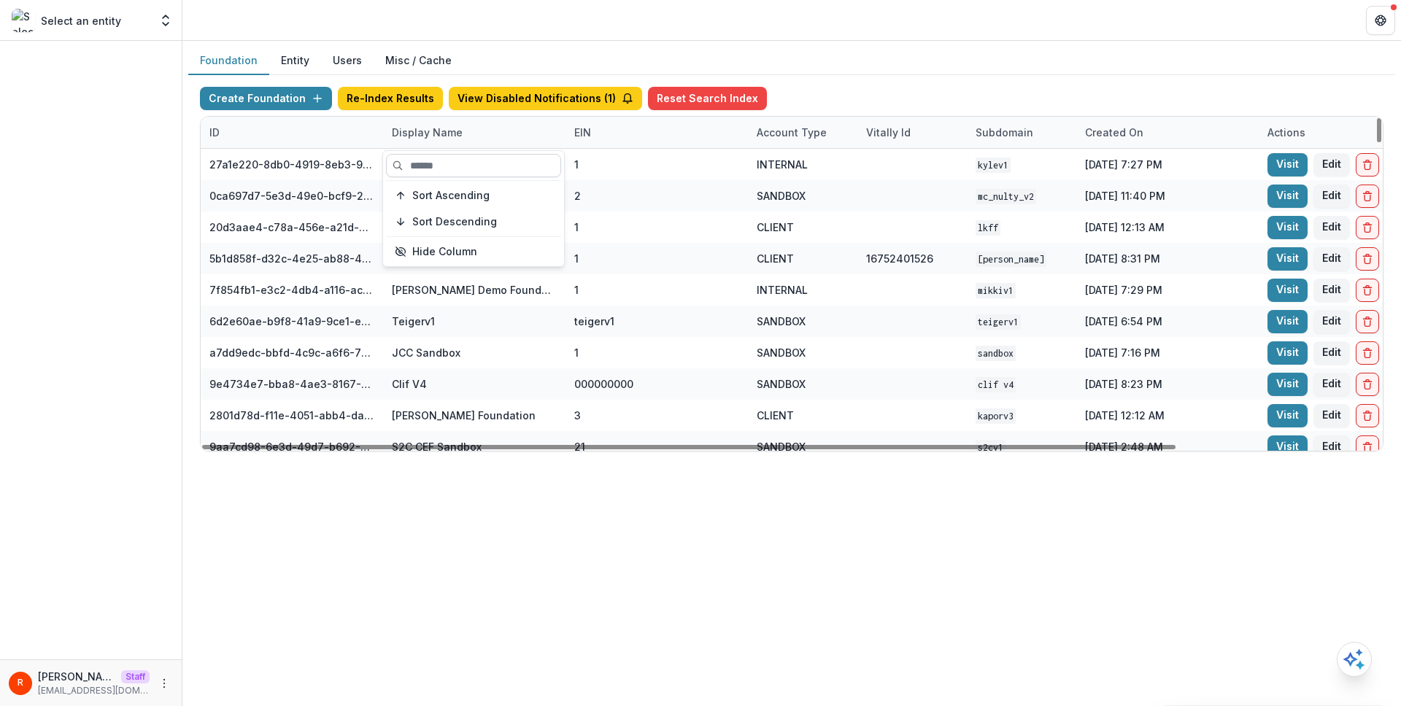
click at [436, 169] on input at bounding box center [473, 165] width 175 height 23
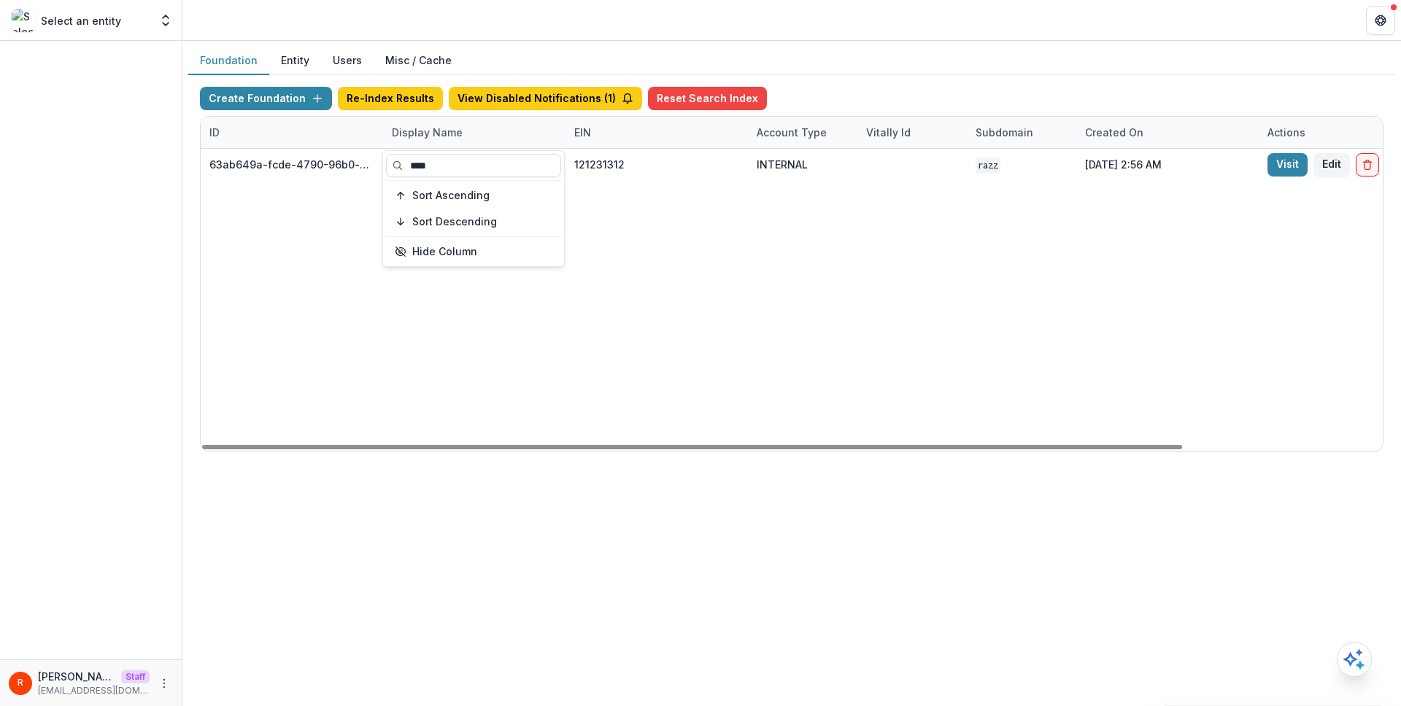
type input "****"
click at [667, 294] on div "63ab649a-fcde-4790-96b0-a13ca2ed4427 Bill.com Foundation 121231312 INTERNAL raz…" at bounding box center [912, 300] width 1423 height 302
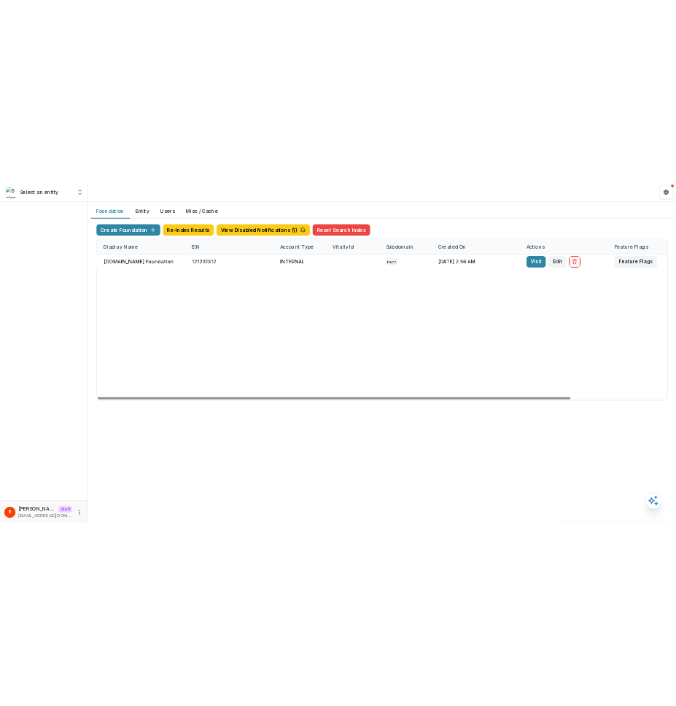
scroll to position [0, 241]
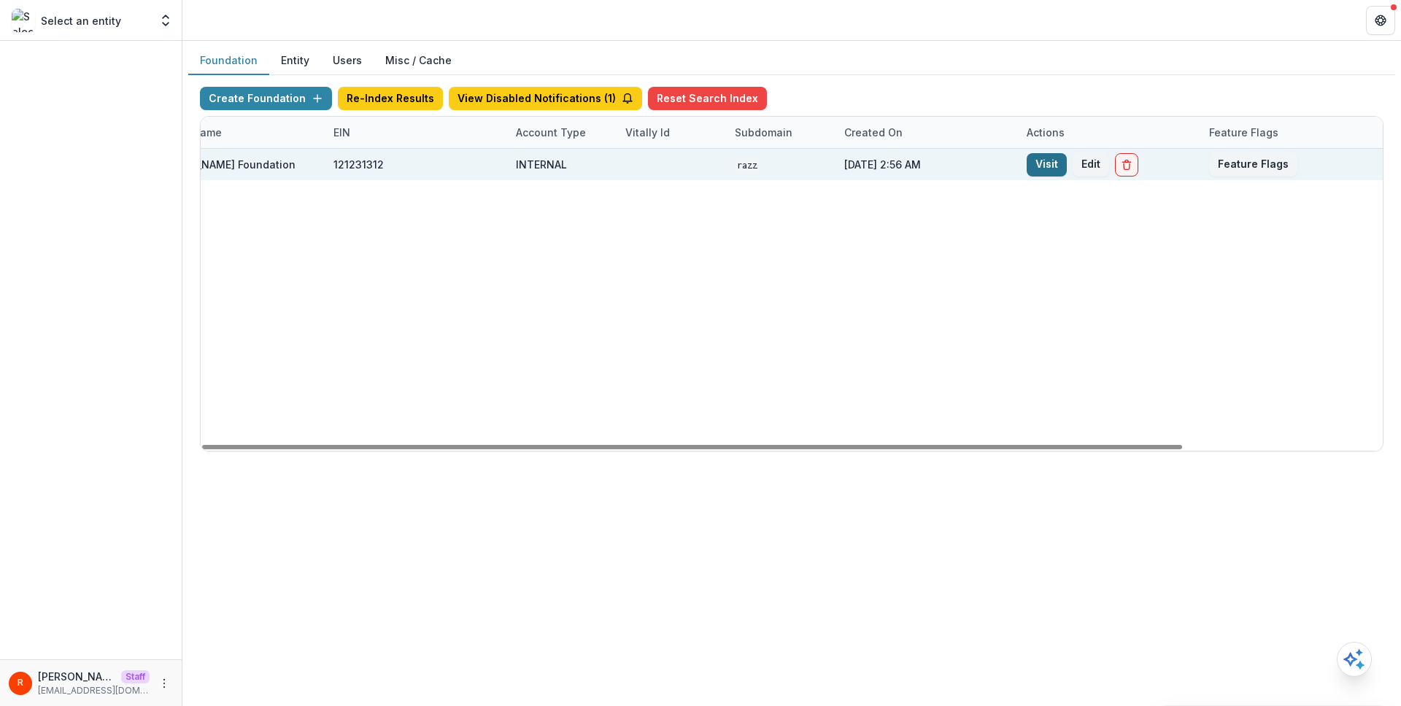
click at [1037, 160] on link "Visit" at bounding box center [1047, 164] width 40 height 23
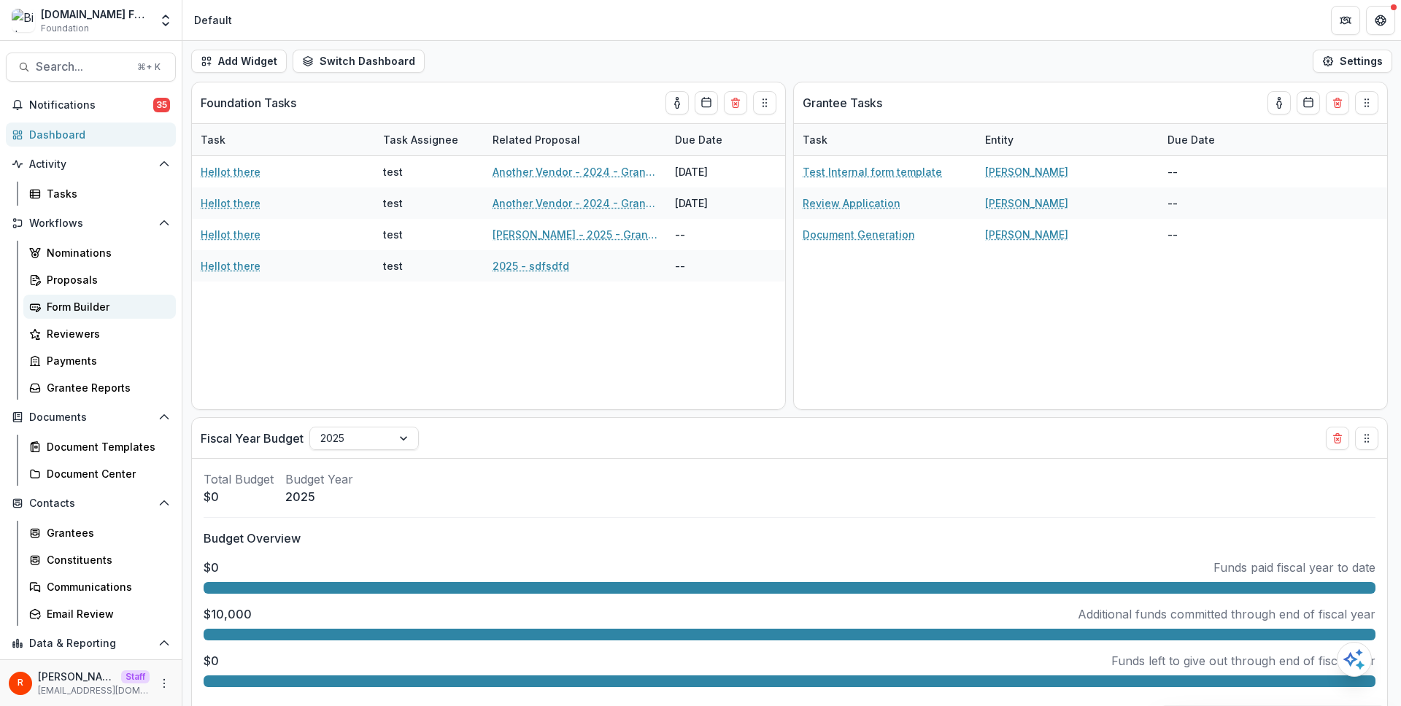
click at [92, 304] on div "Form Builder" at bounding box center [105, 306] width 117 height 15
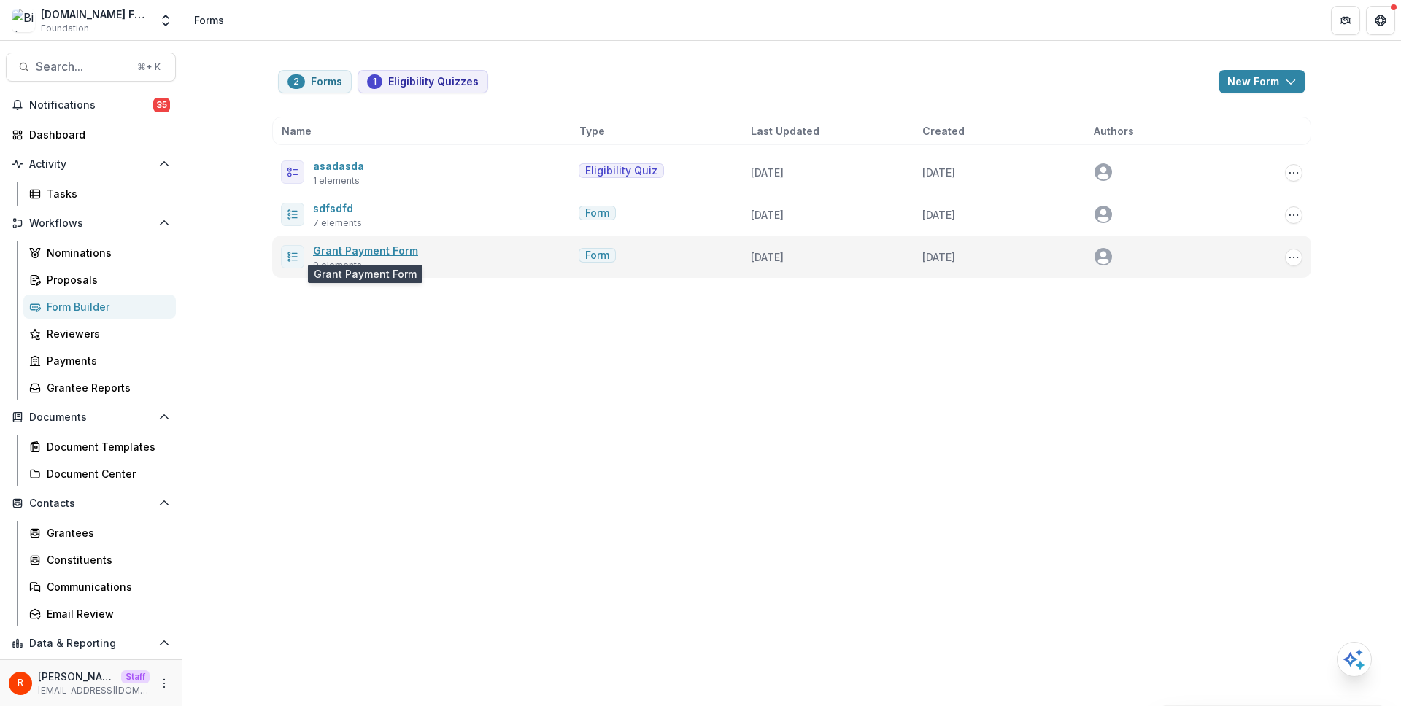
click at [353, 246] on link "Grant Payment Form" at bounding box center [365, 250] width 105 height 12
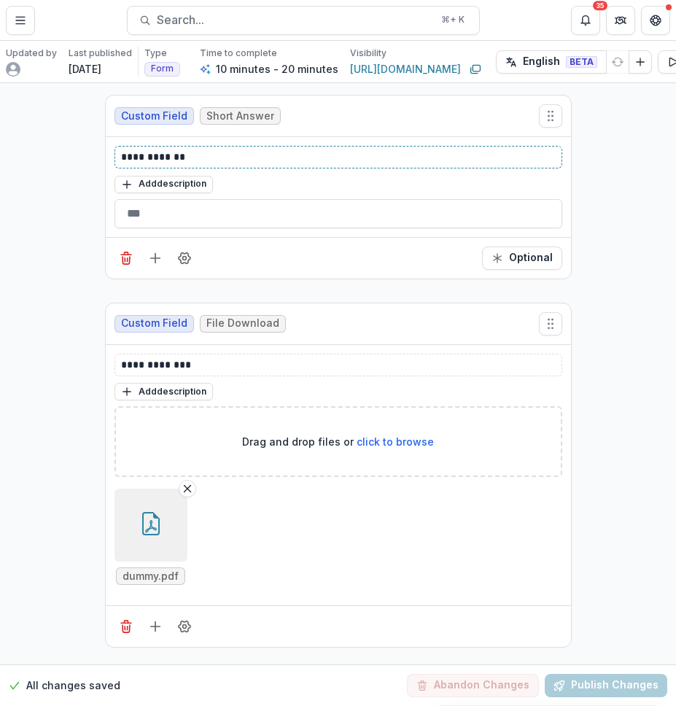
click at [306, 162] on p "**********" at bounding box center [338, 157] width 435 height 15
click at [603, 674] on button "Publish Changes" at bounding box center [606, 685] width 123 height 23
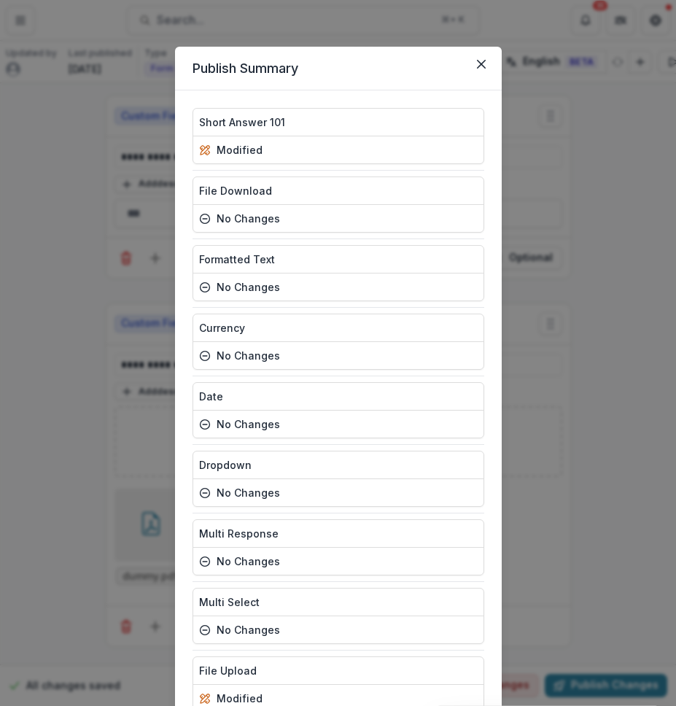
scroll to position [118, 0]
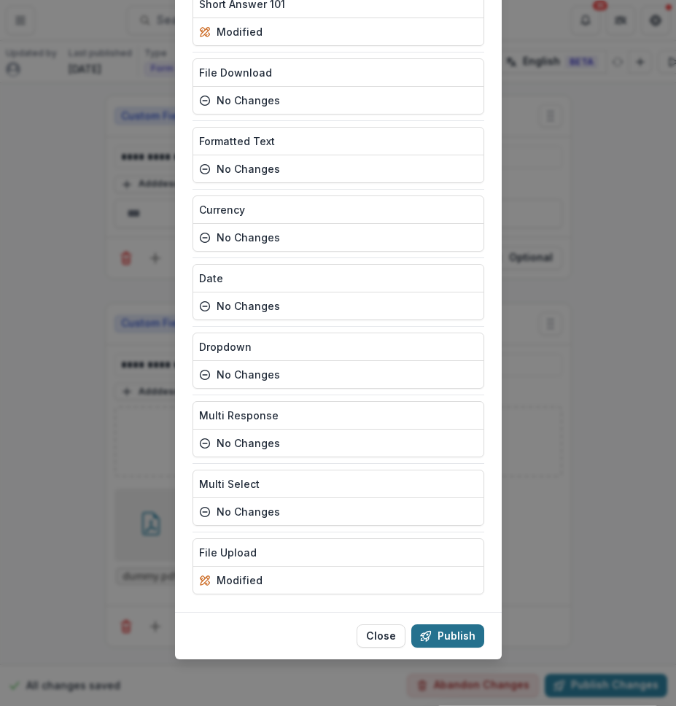
click at [452, 643] on button "Publish" at bounding box center [448, 636] width 73 height 23
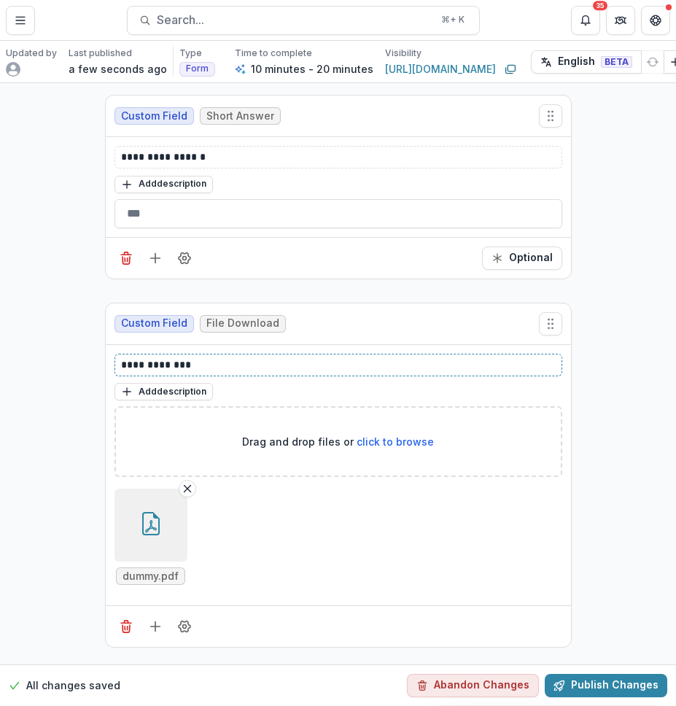
click at [394, 362] on p "**********" at bounding box center [338, 365] width 435 height 15
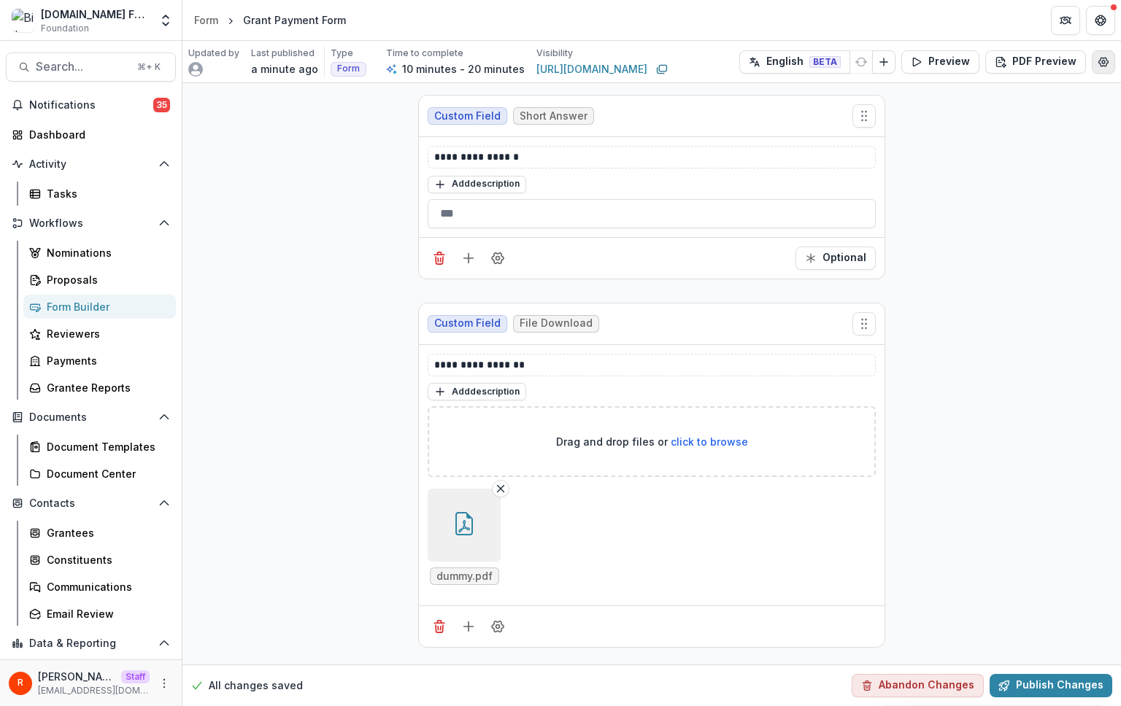
click at [676, 66] on button "Edit Form Settings" at bounding box center [1103, 61] width 23 height 23
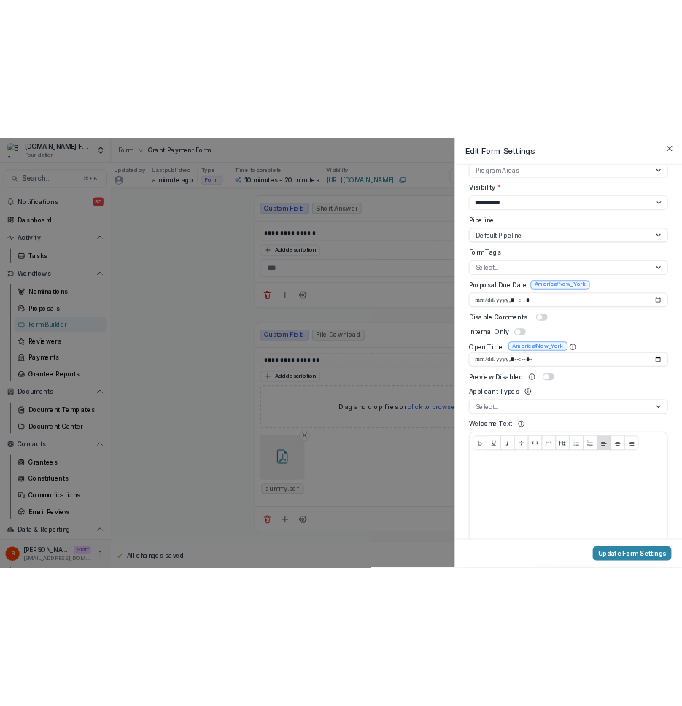
scroll to position [486, 0]
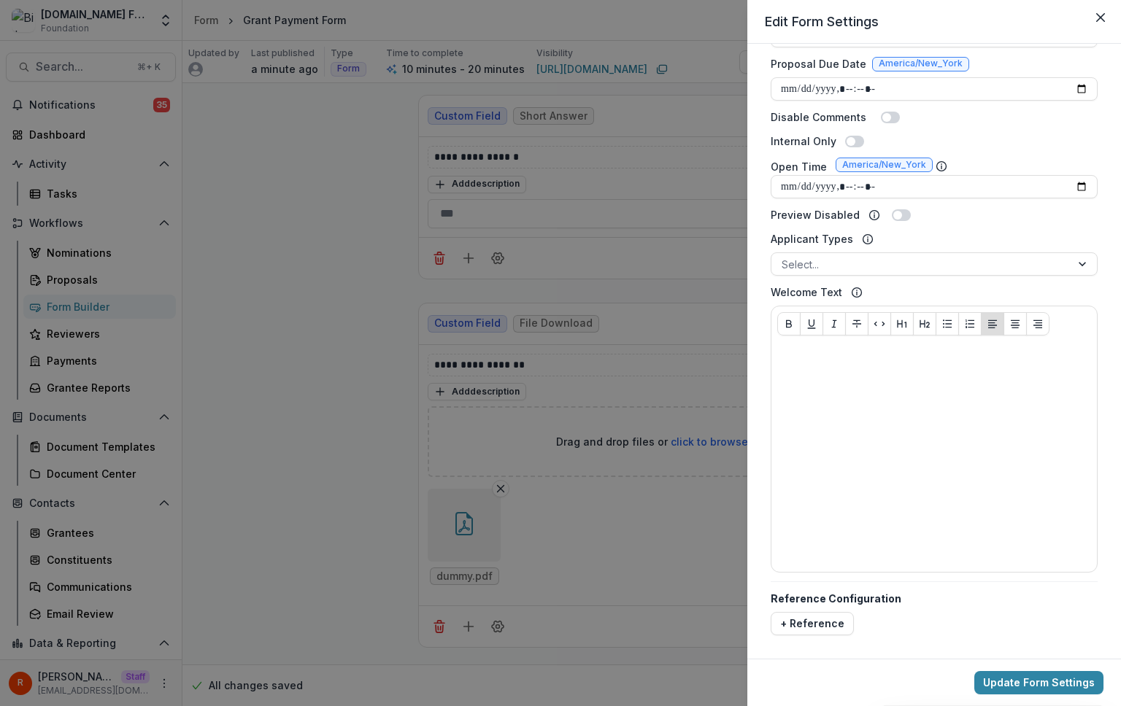
drag, startPoint x: 1098, startPoint y: 18, endPoint x: 1103, endPoint y: 58, distance: 40.4
click at [676, 18] on icon "Close" at bounding box center [1100, 17] width 9 height 9
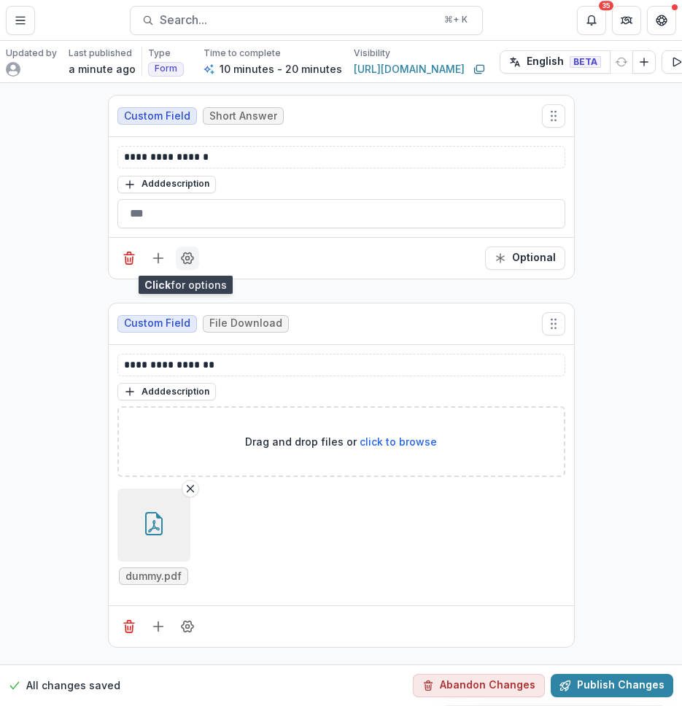
click at [190, 258] on icon "Field Settings" at bounding box center [188, 257] width 12 height 11
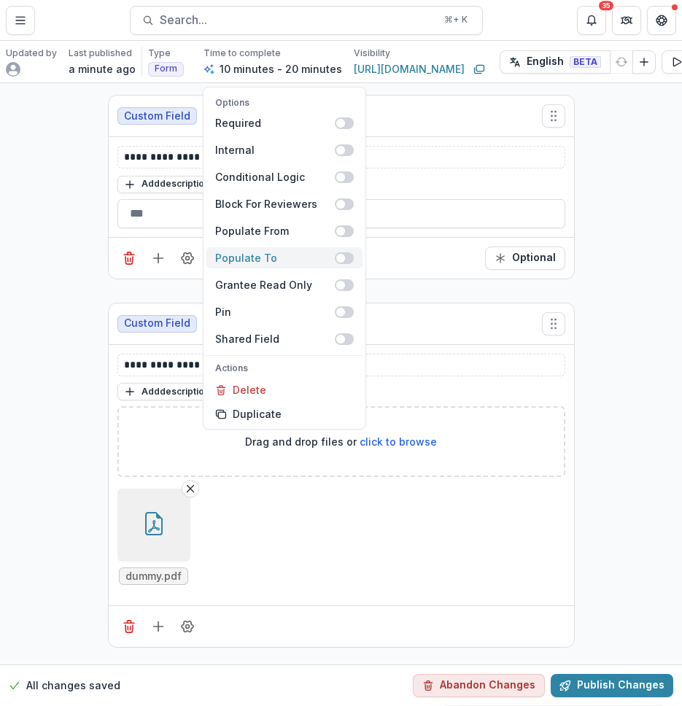
click at [344, 262] on span at bounding box center [344, 258] width 19 height 12
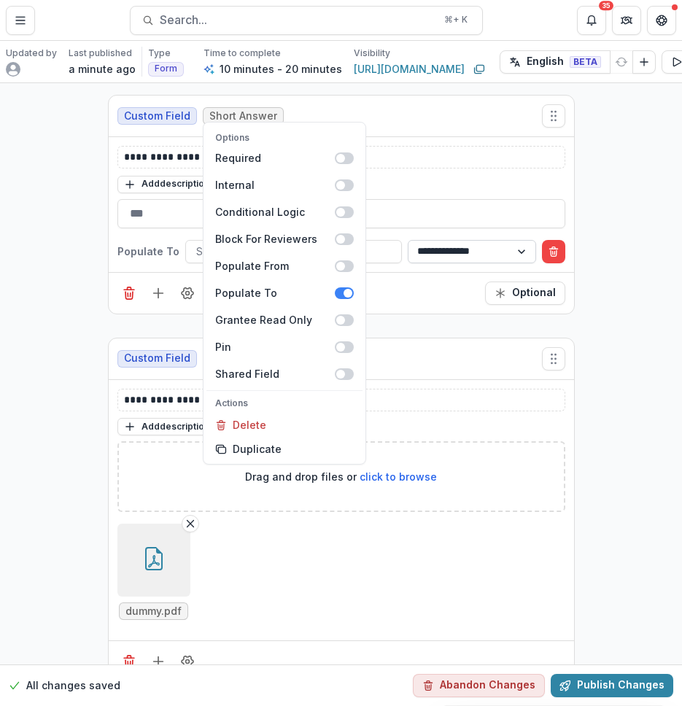
click at [417, 263] on select "**********" at bounding box center [472, 251] width 128 height 23
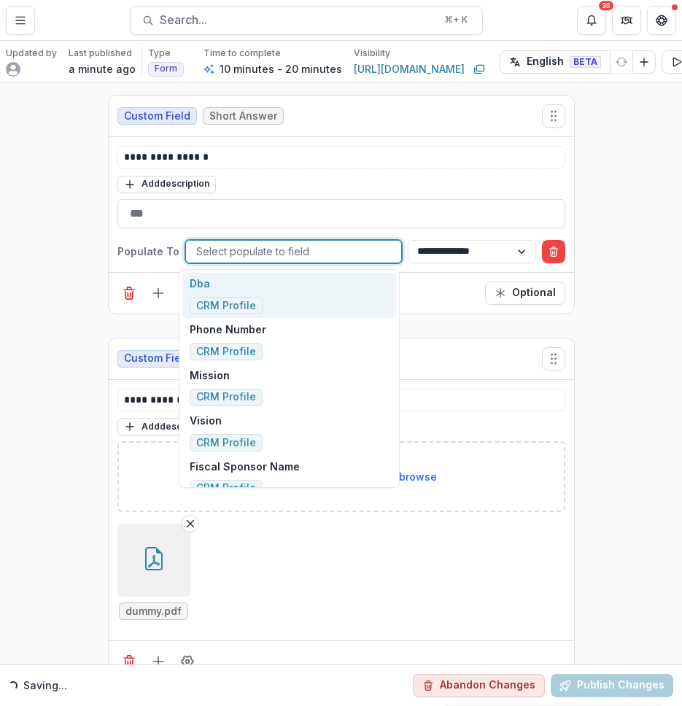
click at [290, 245] on div at bounding box center [293, 251] width 195 height 18
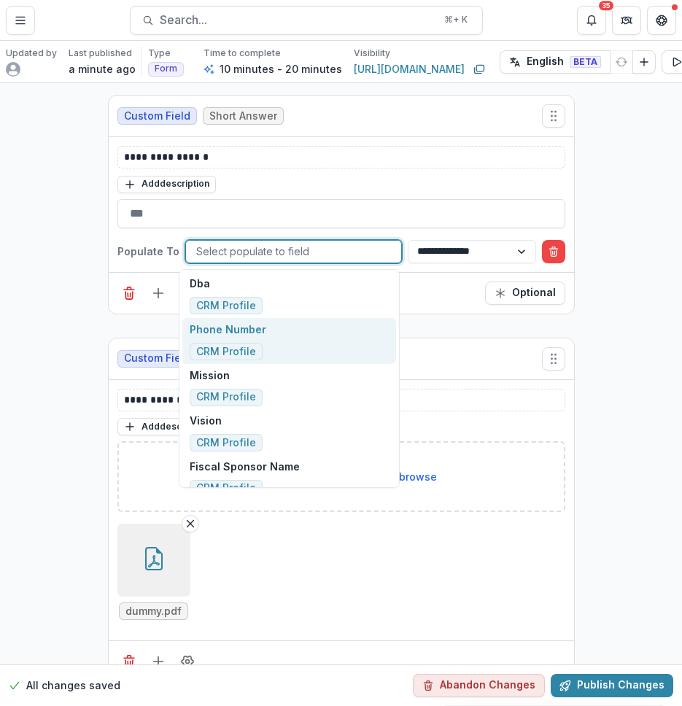
click at [288, 353] on div "Phone Number CRM Profile" at bounding box center [288, 341] width 213 height 46
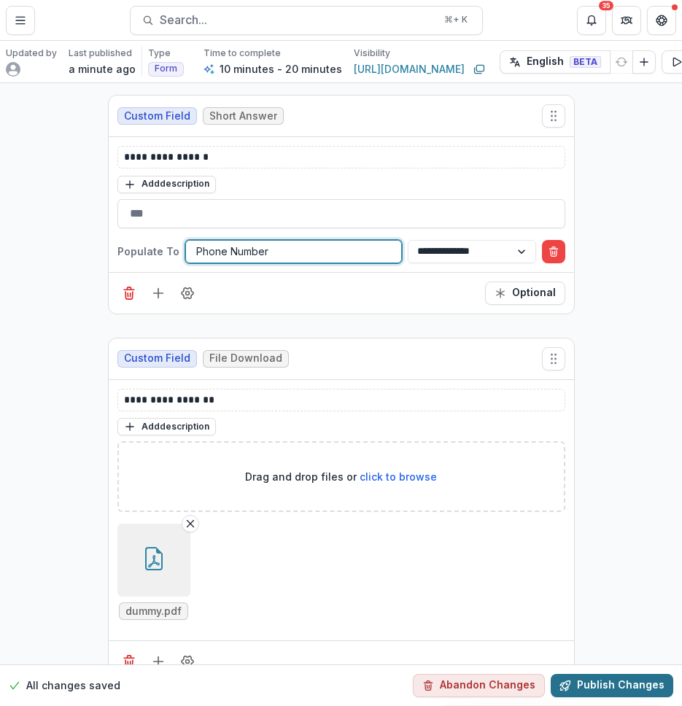
click at [617, 677] on button "Publish Changes" at bounding box center [612, 685] width 123 height 23
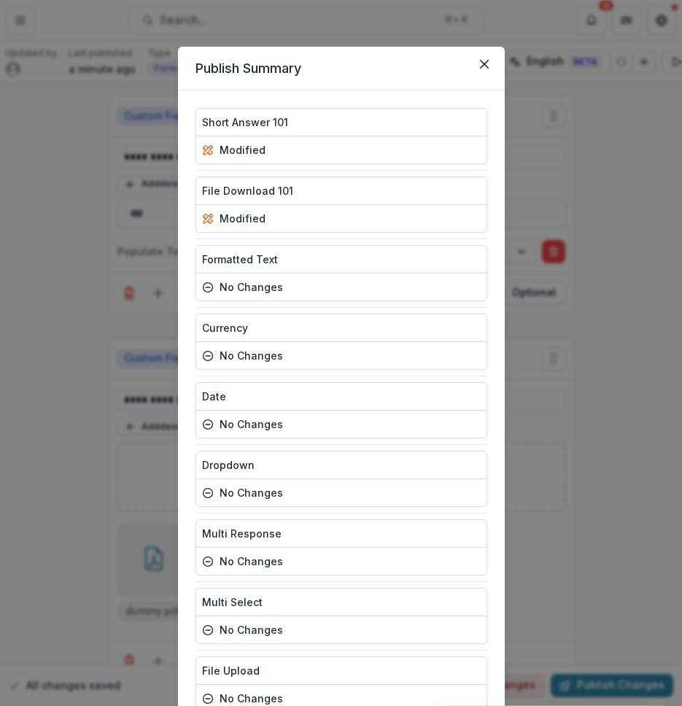
scroll to position [118, 0]
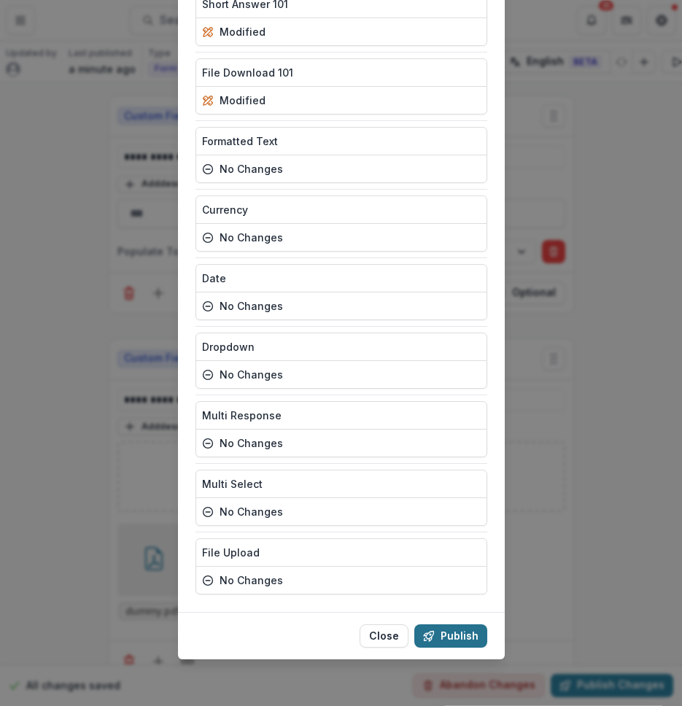
click at [463, 636] on button "Publish" at bounding box center [450, 636] width 73 height 23
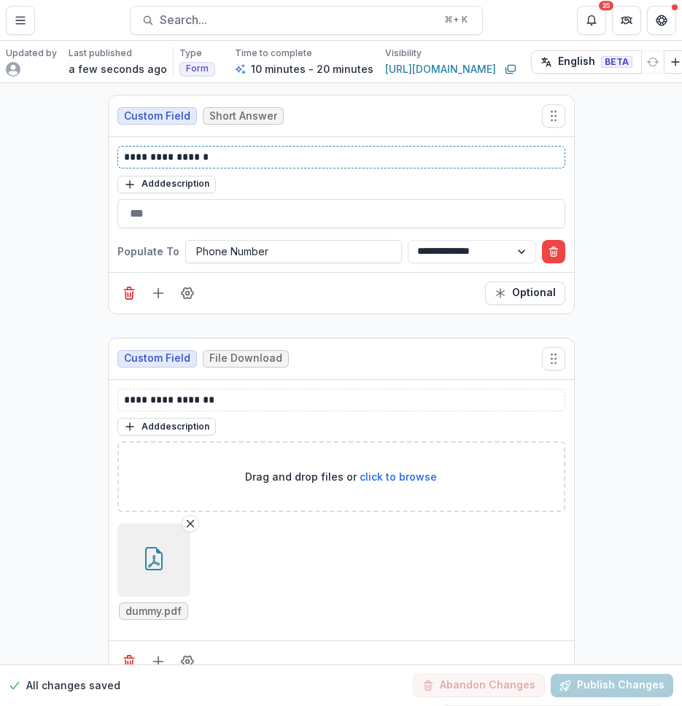
click at [196, 161] on p "**********" at bounding box center [341, 157] width 435 height 15
copy p "**********"
click at [207, 249] on div at bounding box center [293, 251] width 195 height 18
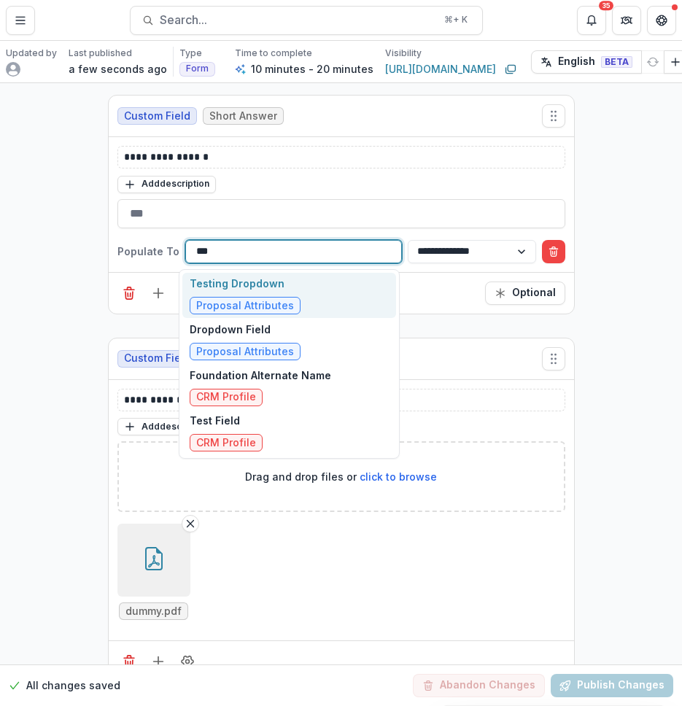
type input "****"
click at [315, 304] on div "Testing Dropdown Proposal Attributes" at bounding box center [288, 296] width 213 height 46
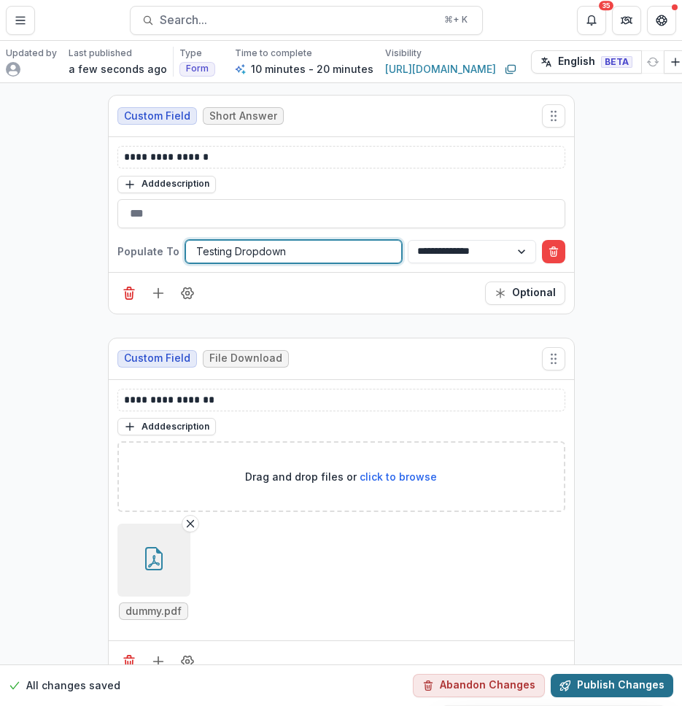
click at [609, 674] on button "Publish Changes" at bounding box center [612, 685] width 123 height 23
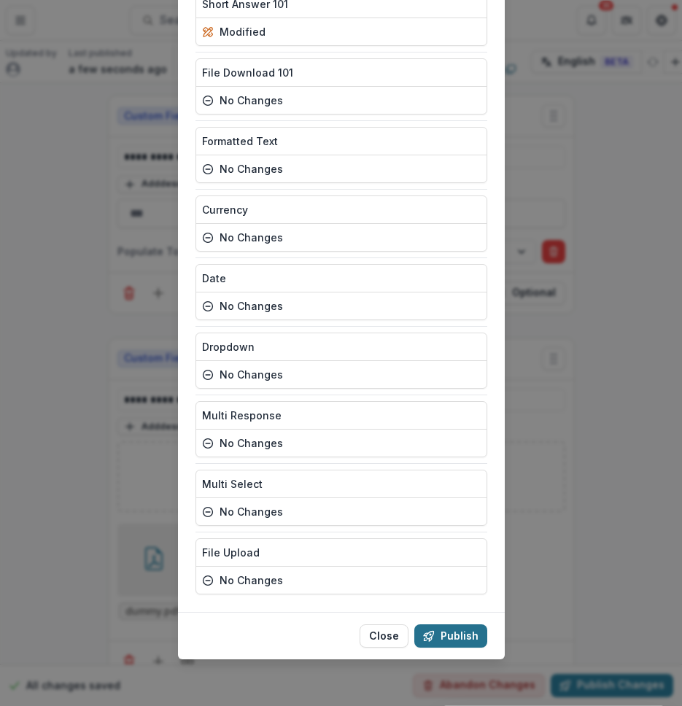
click at [461, 640] on button "Publish" at bounding box center [450, 636] width 73 height 23
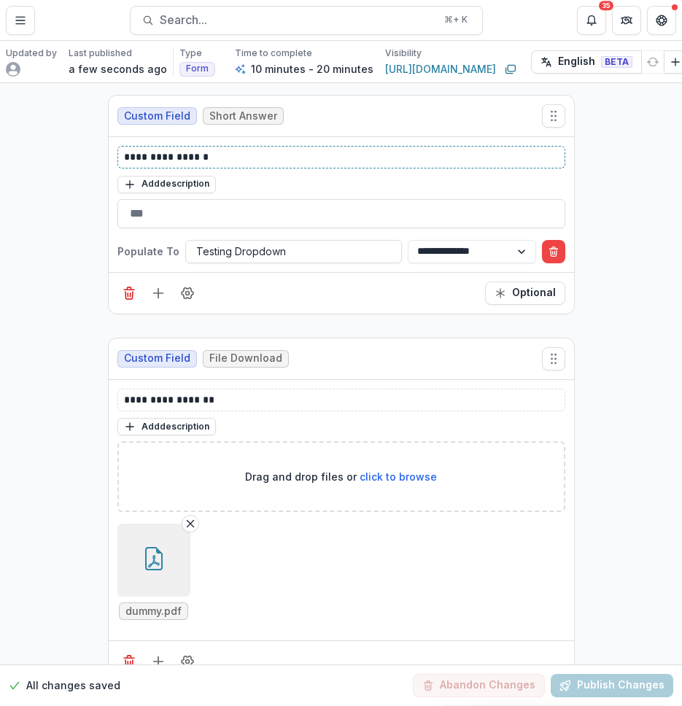
click at [229, 158] on p "**********" at bounding box center [341, 157] width 435 height 15
copy p "**********"
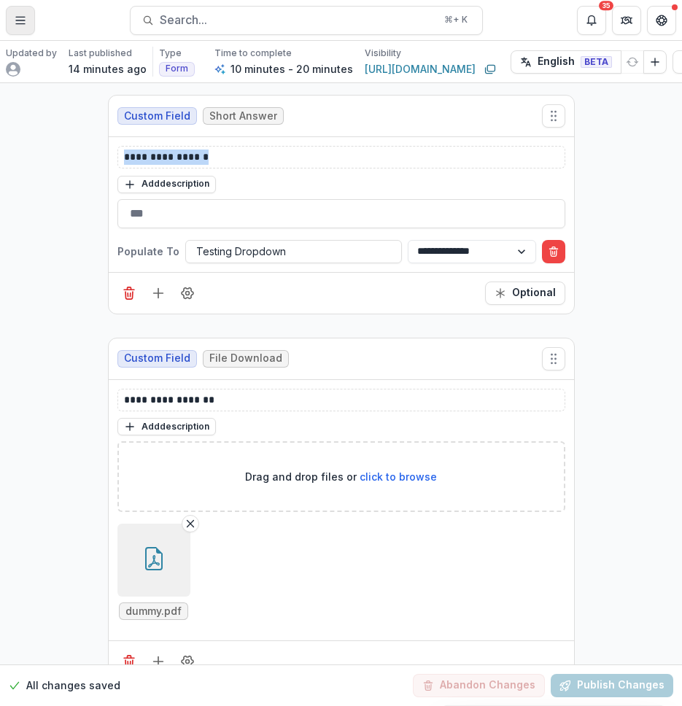
click at [18, 11] on button "Toggle Menu" at bounding box center [20, 20] width 29 height 29
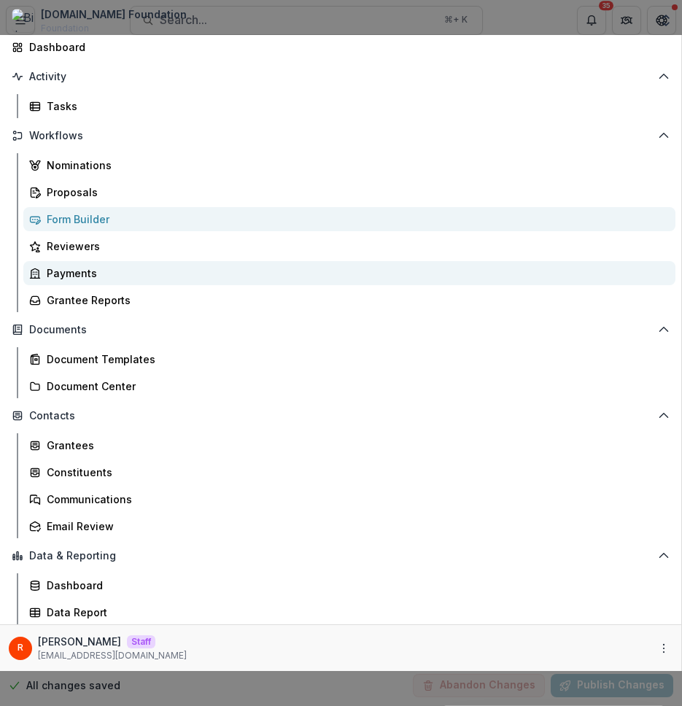
click at [93, 281] on div "Payments" at bounding box center [355, 273] width 617 height 15
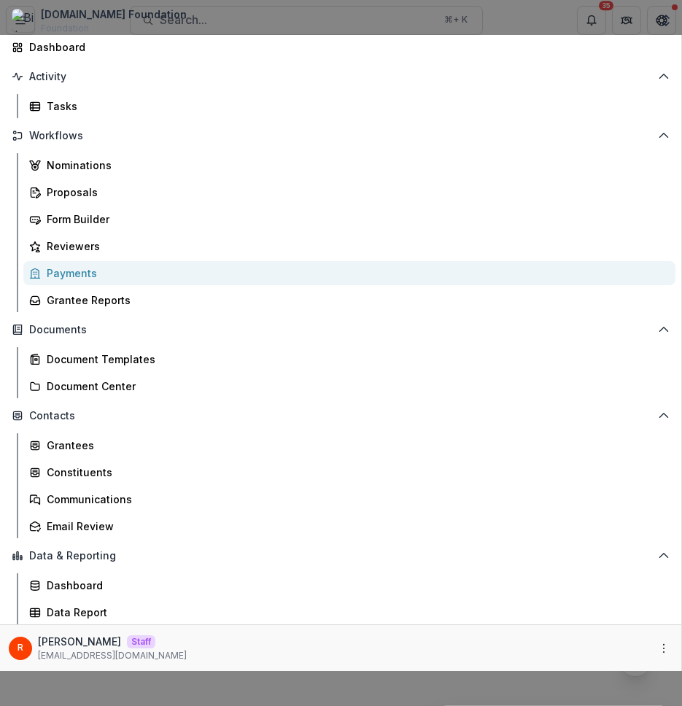
click at [653, 258] on div "Bill.com Foundation Foundation Team Settings Admin Settings Dashboard Activity …" at bounding box center [341, 353] width 682 height 706
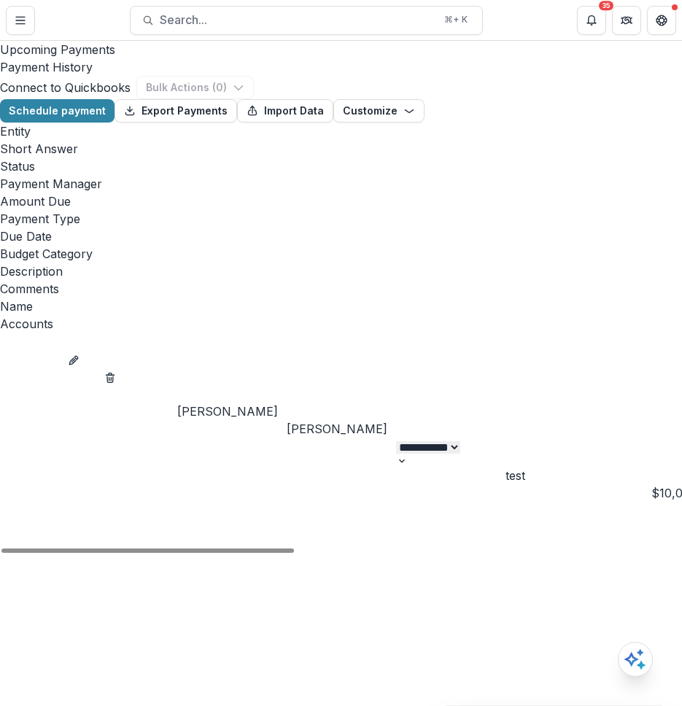
click at [80, 350] on button "edit" at bounding box center [74, 359] width 12 height 18
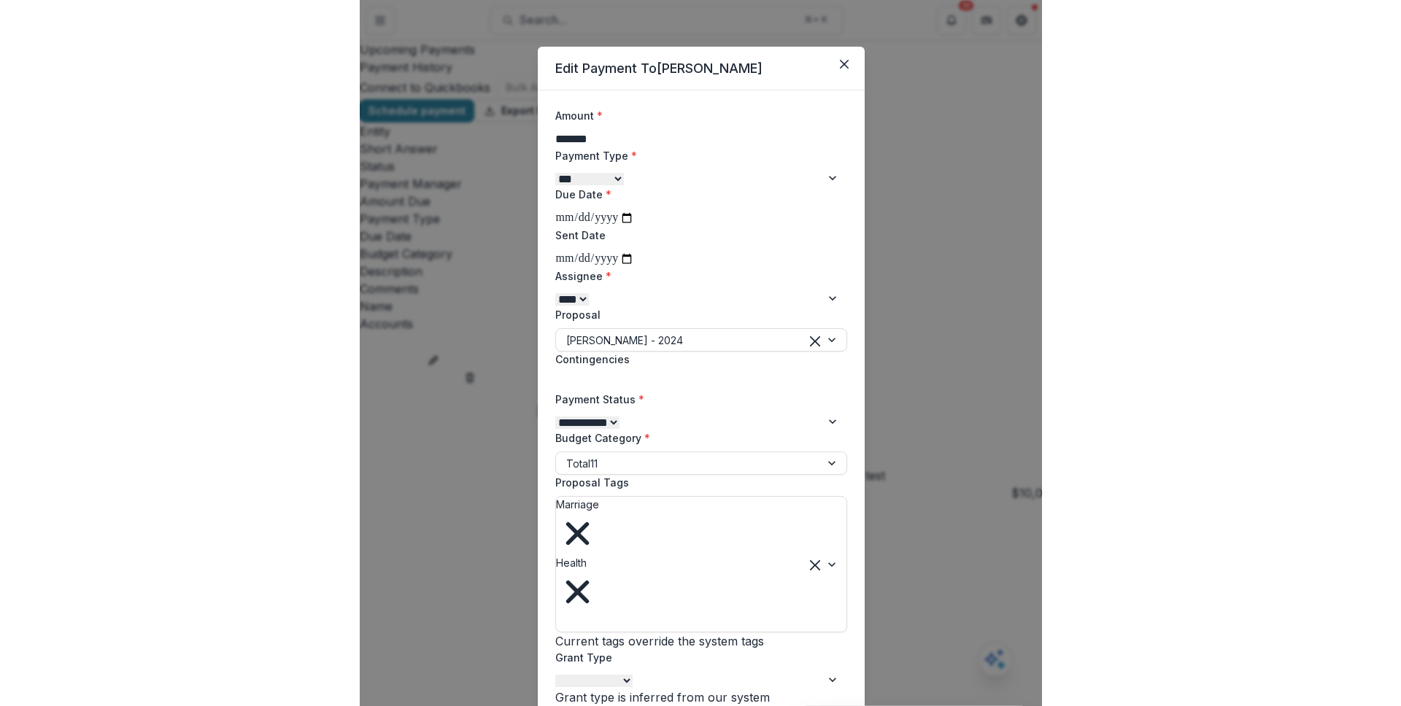
scroll to position [414, 0]
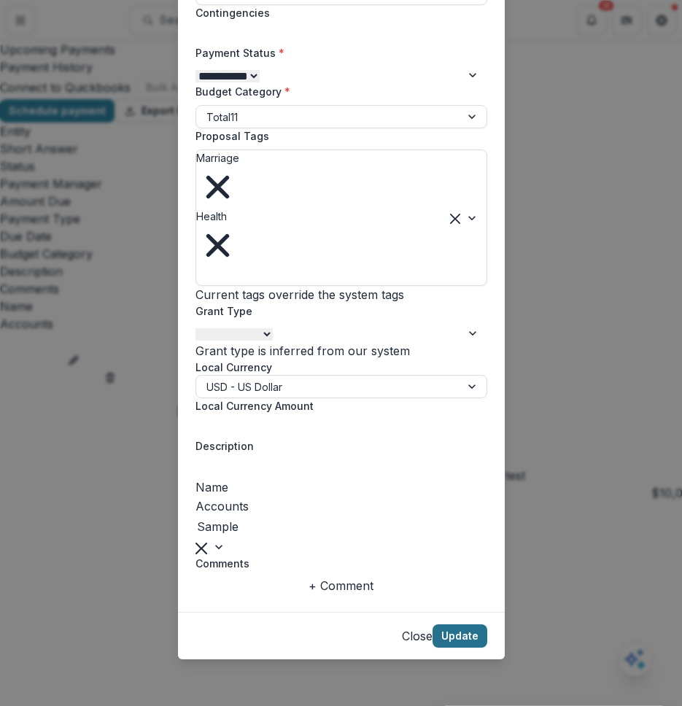
click at [473, 641] on button "Update" at bounding box center [460, 636] width 55 height 23
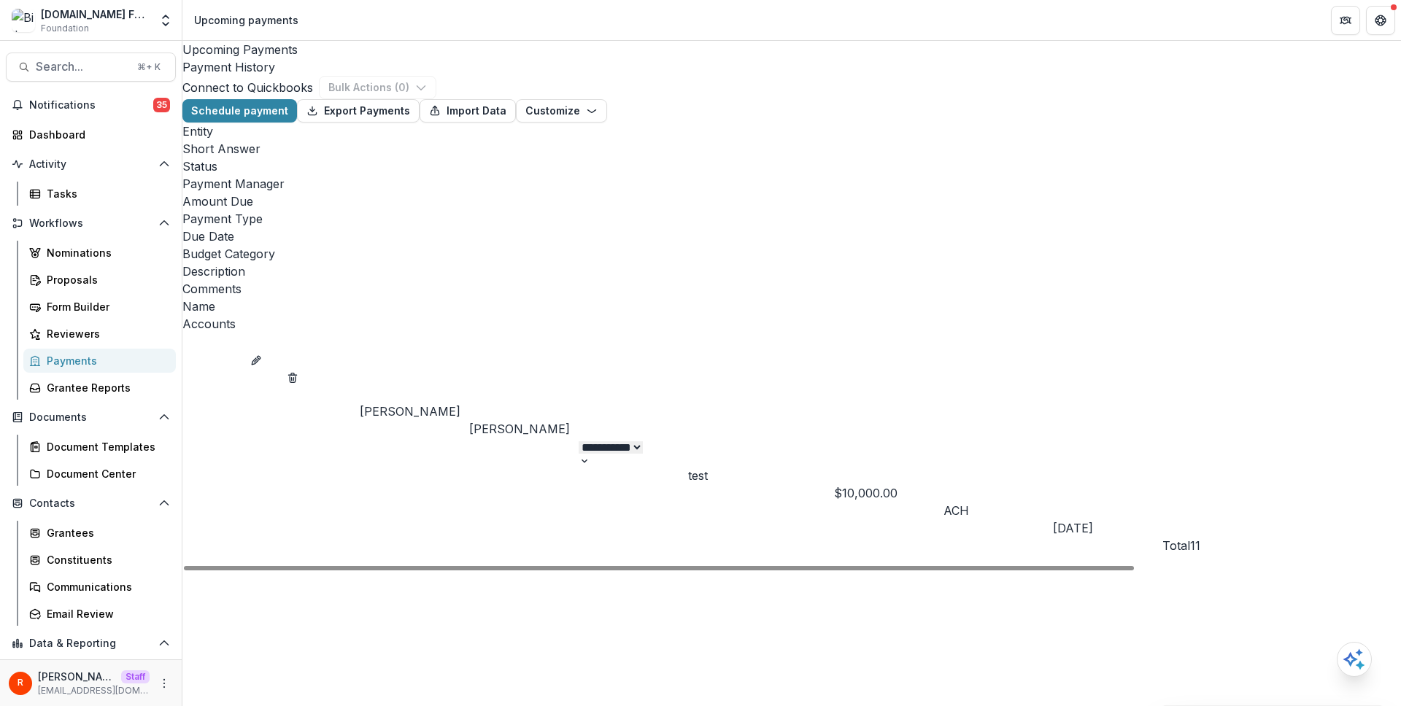
click at [676, 340] on div "**********" at bounding box center [791, 452] width 1219 height 239
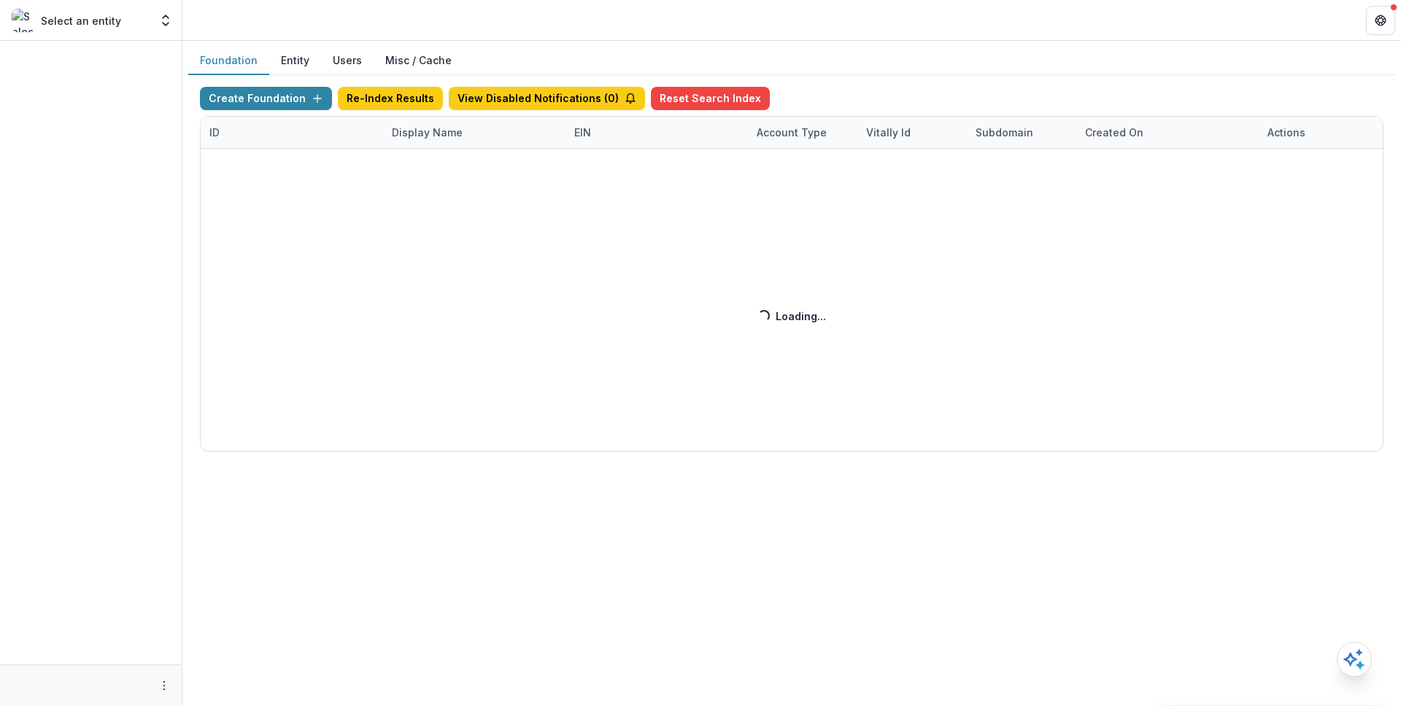
click at [425, 131] on div "Create Foundation Re-Index Results View Disabled Notifications ( 0 ) Reset Sear…" at bounding box center [792, 269] width 1184 height 365
click at [425, 131] on div "Create Foundation Re-Index Results View Disabled Notifications ( 1 ) Reset Sear…" at bounding box center [792, 269] width 1184 height 365
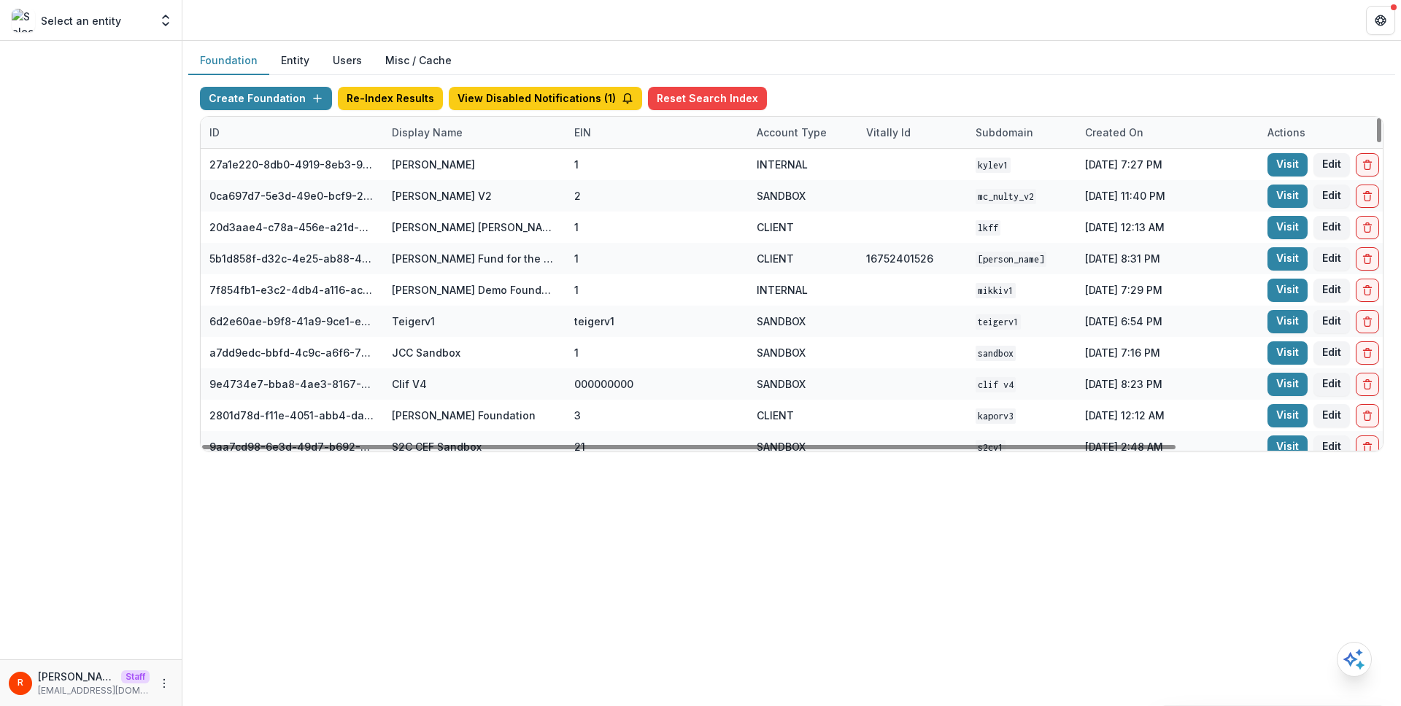
click at [420, 129] on div "Display Name" at bounding box center [427, 132] width 88 height 15
click at [423, 175] on input at bounding box center [473, 165] width 175 height 23
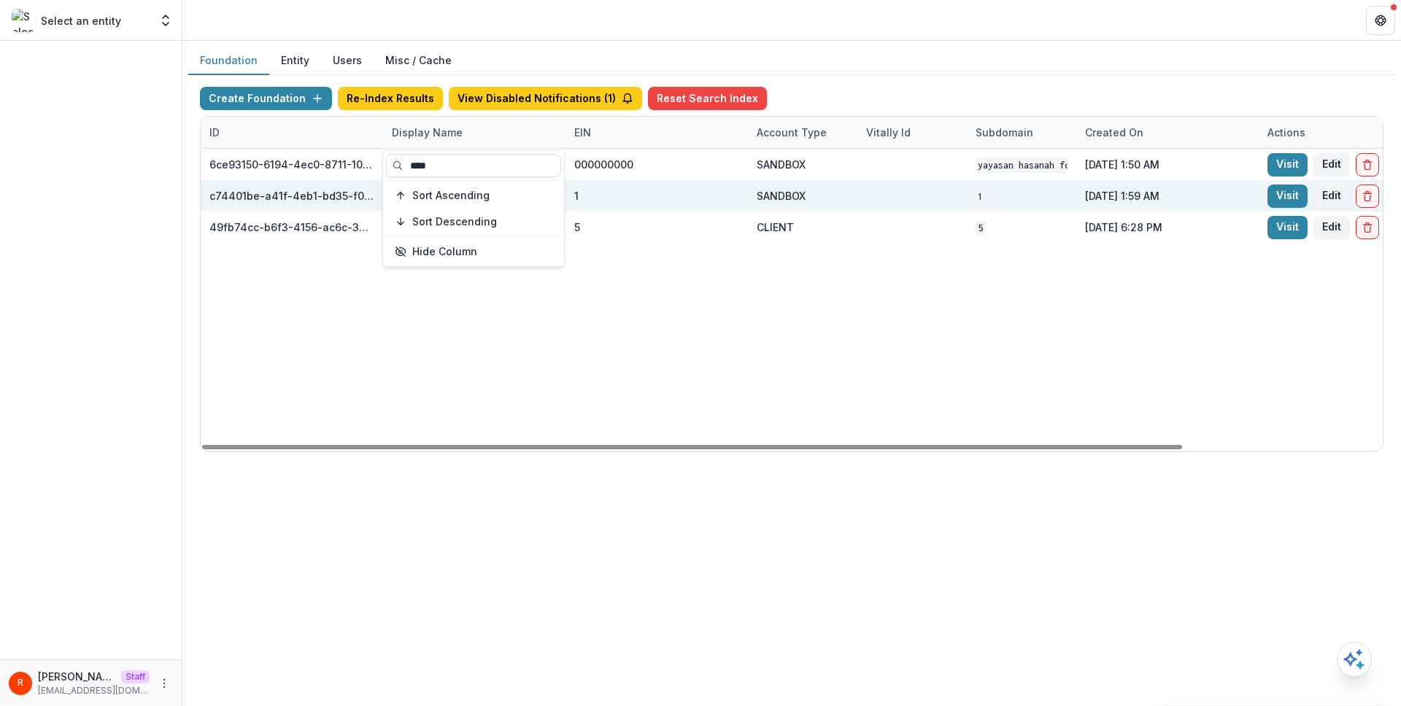
type input "****"
click at [898, 204] on div at bounding box center [912, 195] width 92 height 31
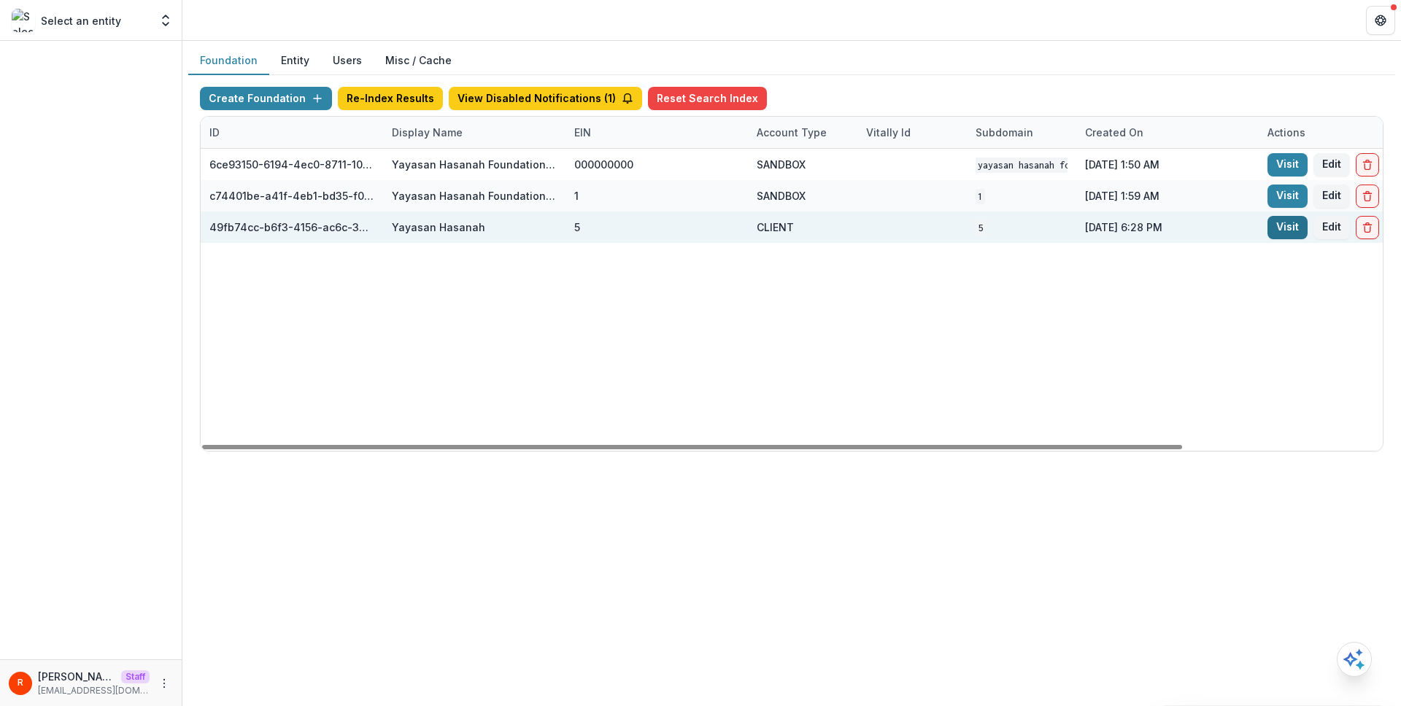
click at [1284, 225] on link "Visit" at bounding box center [1288, 227] width 40 height 23
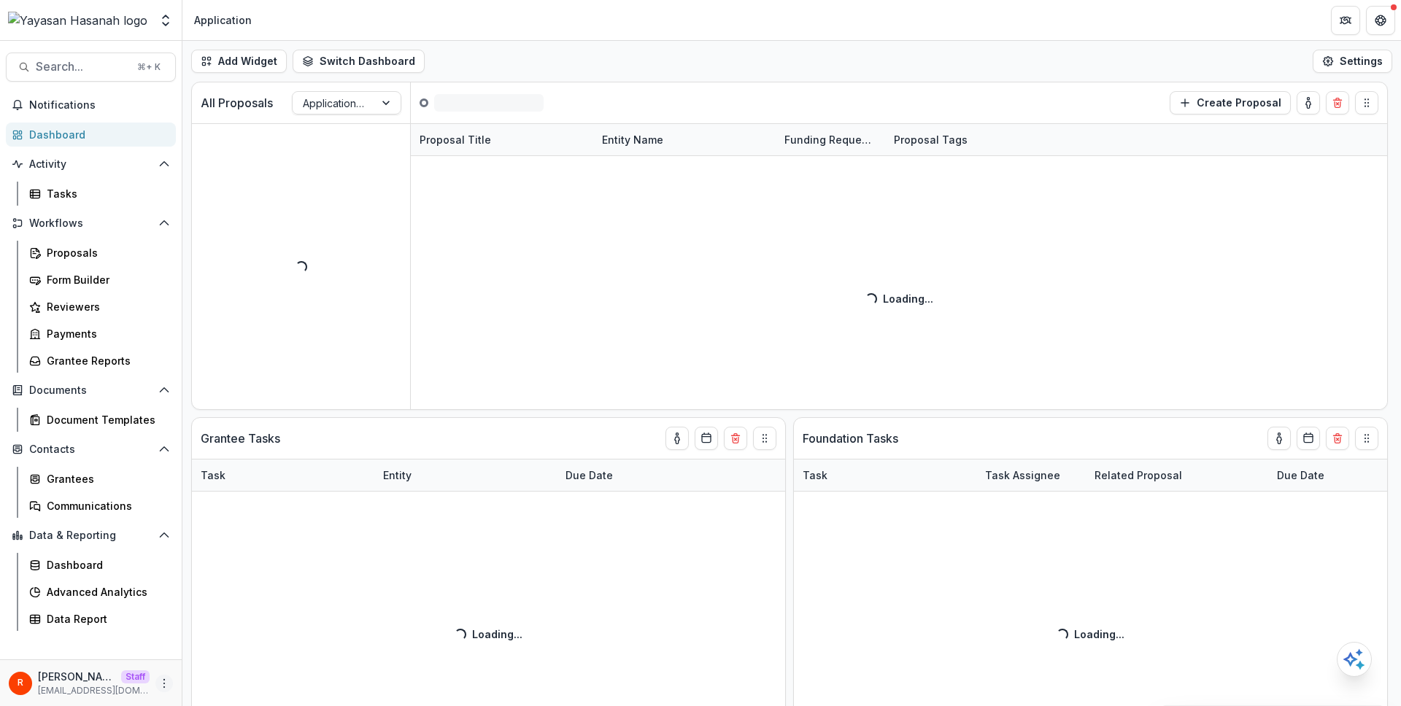
click at [158, 679] on icon "More" at bounding box center [164, 684] width 12 height 12
click at [247, 649] on link "User Settings" at bounding box center [260, 653] width 156 height 24
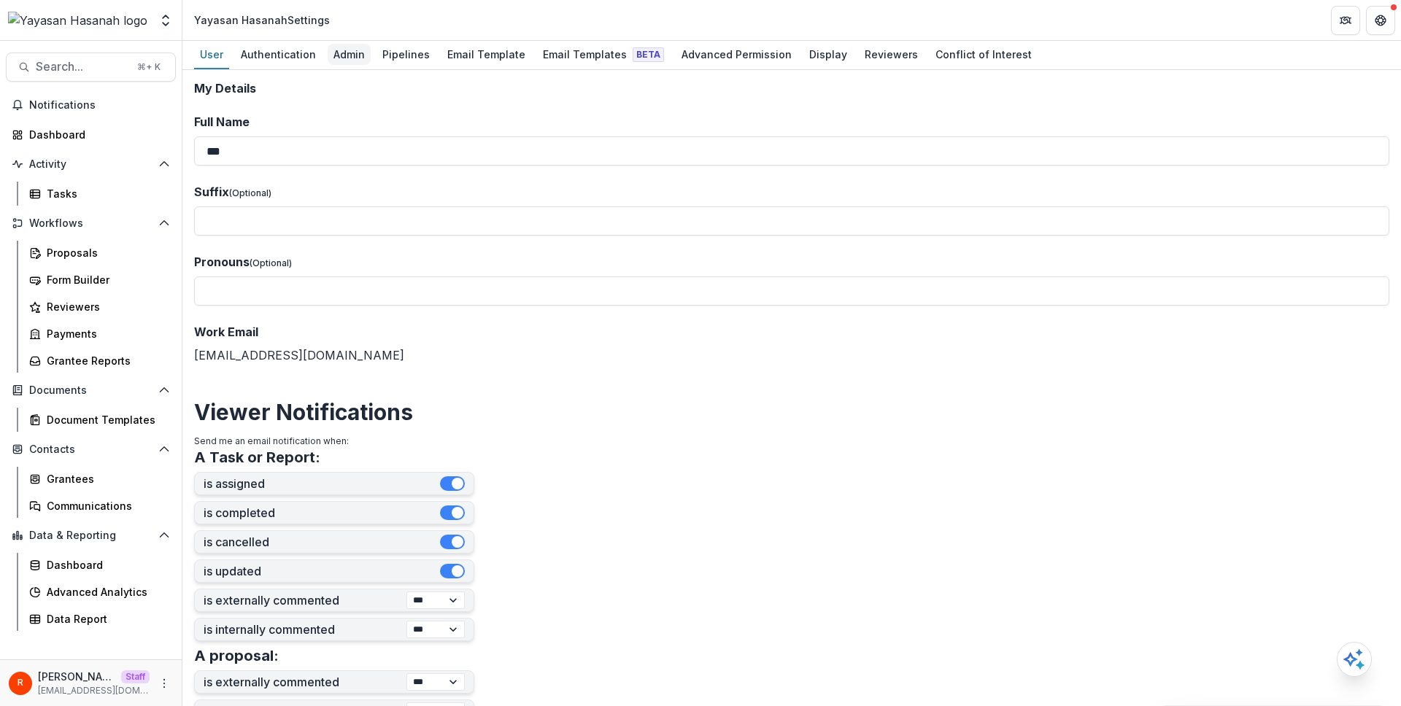
click at [342, 44] on div "Admin" at bounding box center [349, 54] width 43 height 21
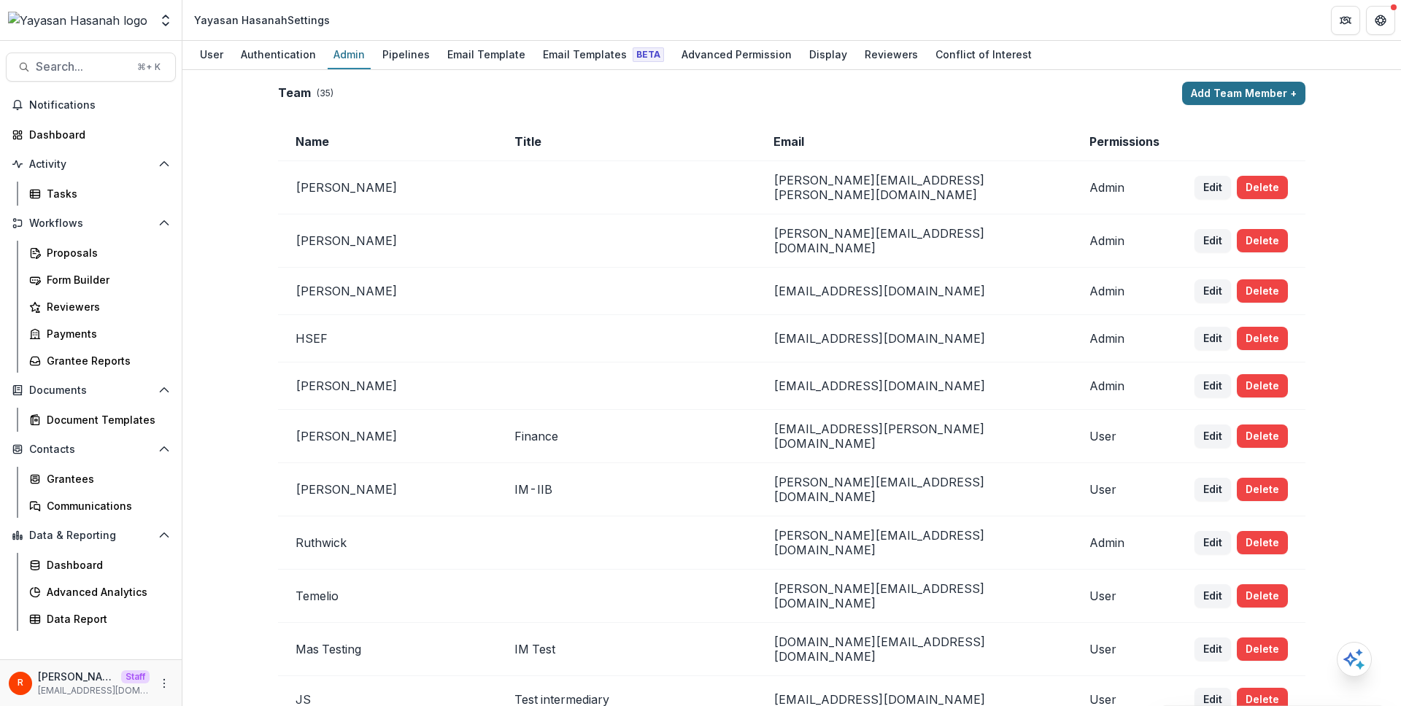
click at [1247, 93] on button "Add Team Member +" at bounding box center [1243, 93] width 123 height 23
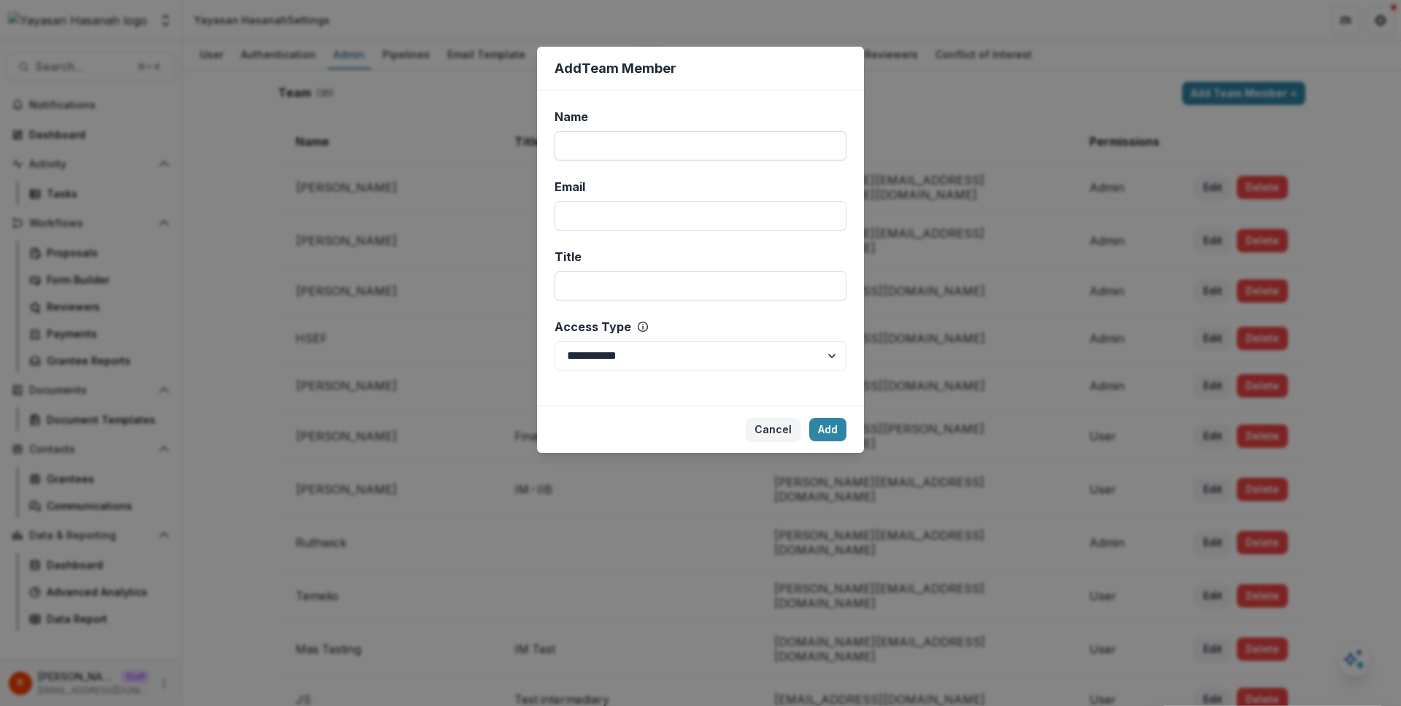
click at [706, 144] on input "Name" at bounding box center [701, 145] width 292 height 29
type input "***"
type input "**********"
type input "*******"
click at [813, 435] on button "Add" at bounding box center [827, 429] width 37 height 23
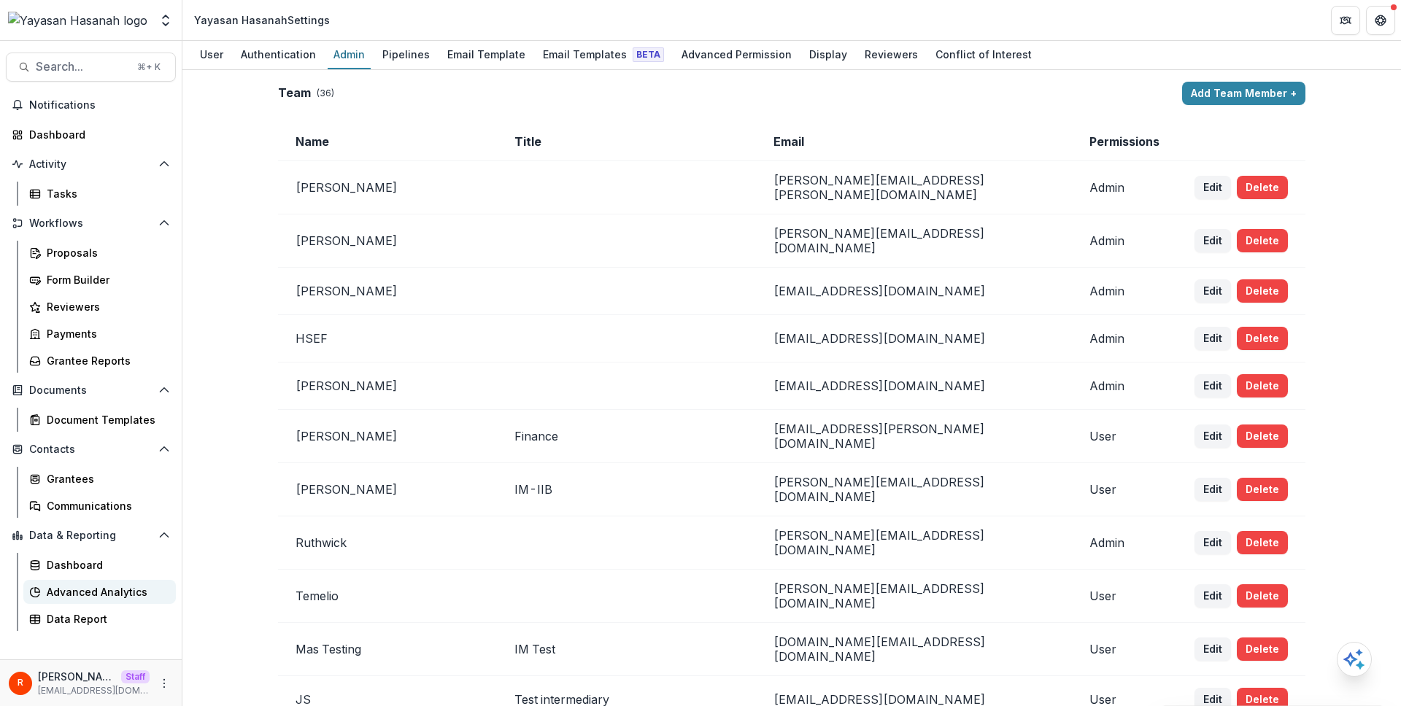
click at [142, 586] on div "Advanced Analytics" at bounding box center [105, 592] width 117 height 15
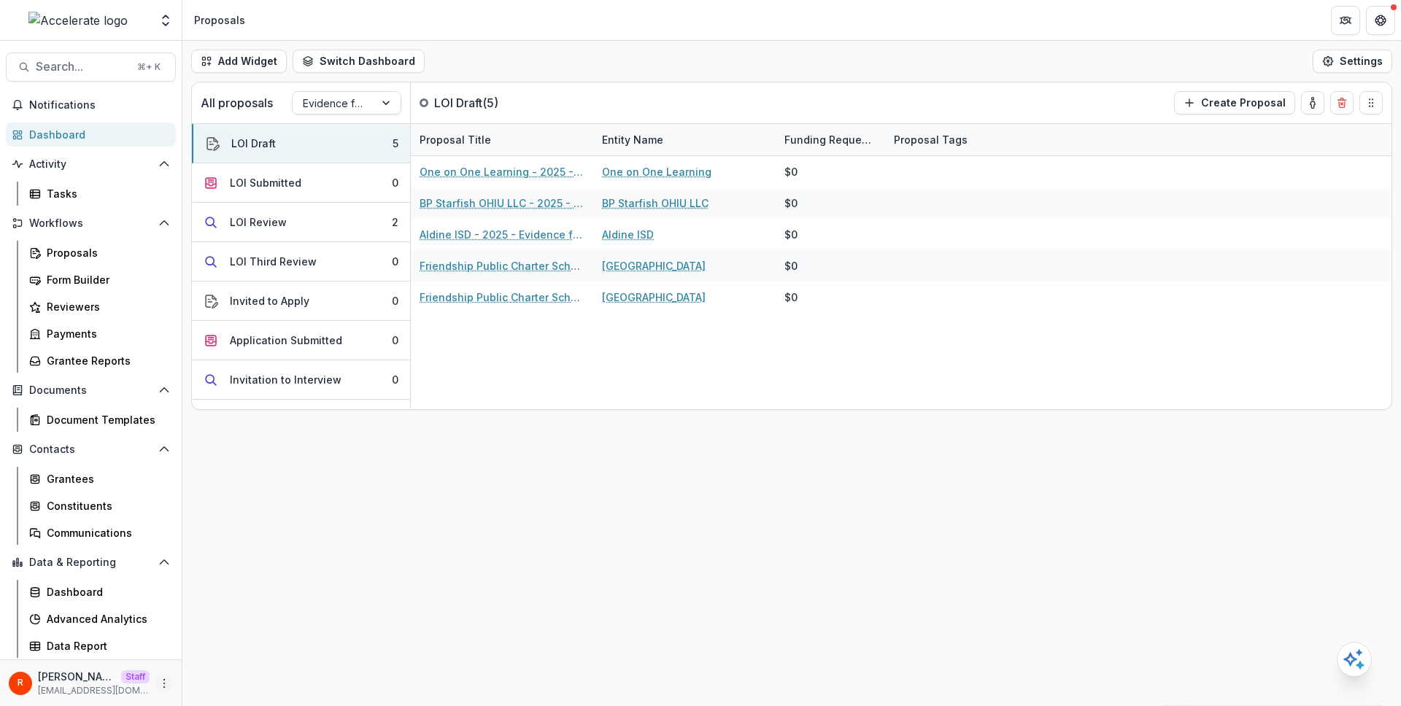
click at [162, 681] on icon "More" at bounding box center [164, 684] width 12 height 12
click at [239, 653] on link "User Settings" at bounding box center [260, 653] width 156 height 24
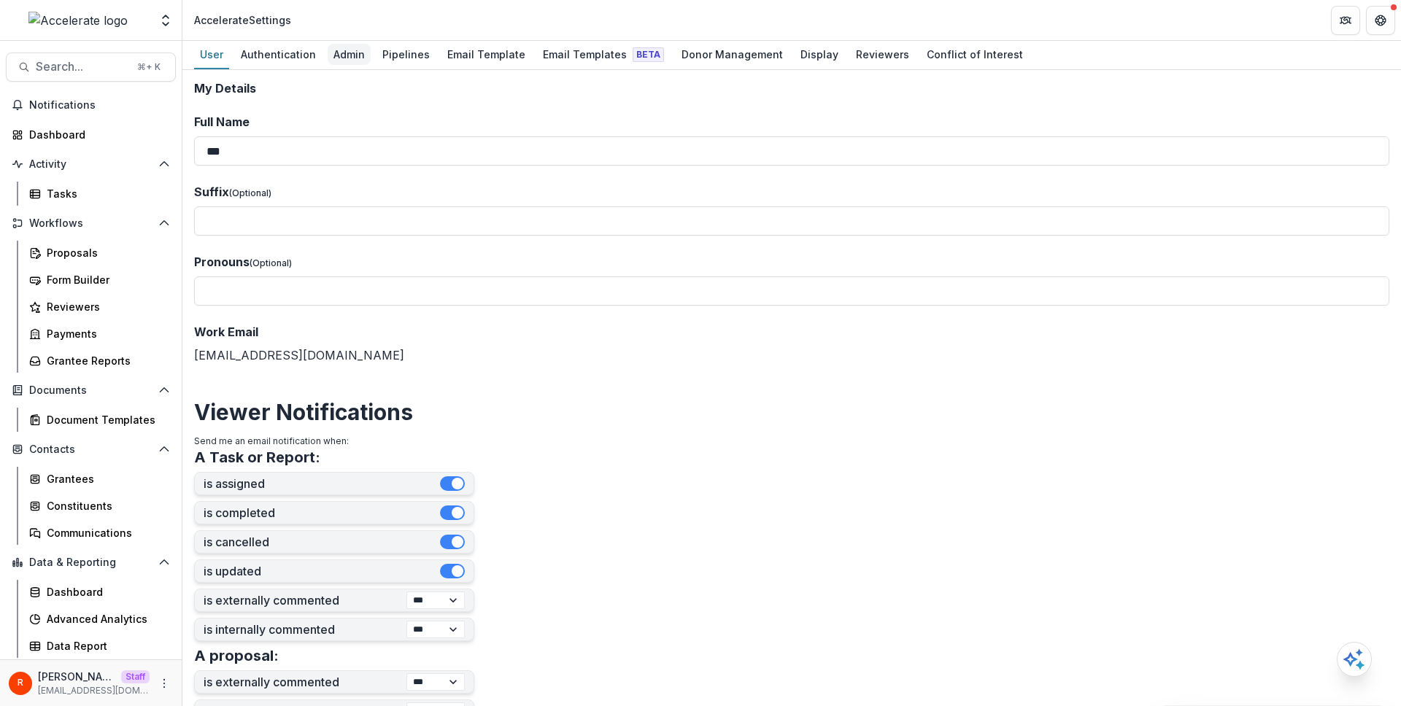
click at [342, 44] on div "Admin" at bounding box center [349, 54] width 43 height 21
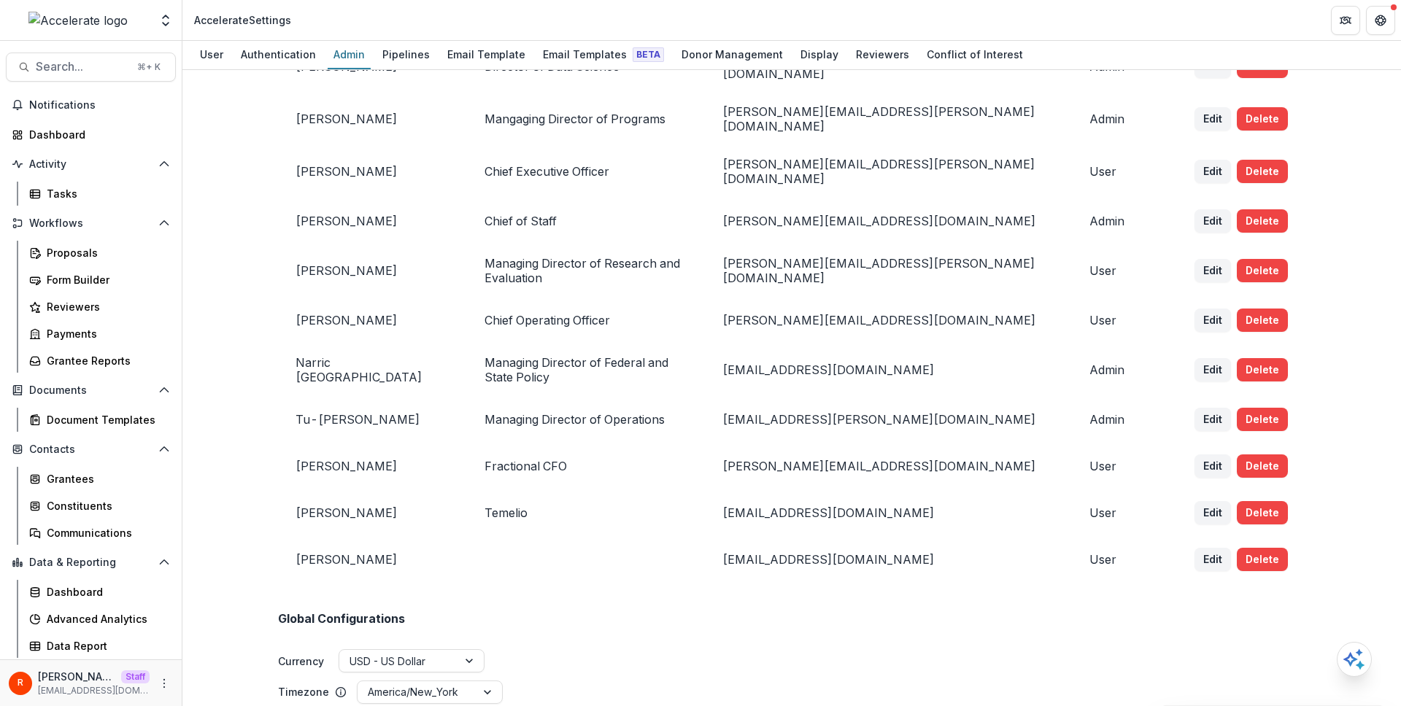
scroll to position [349, 0]
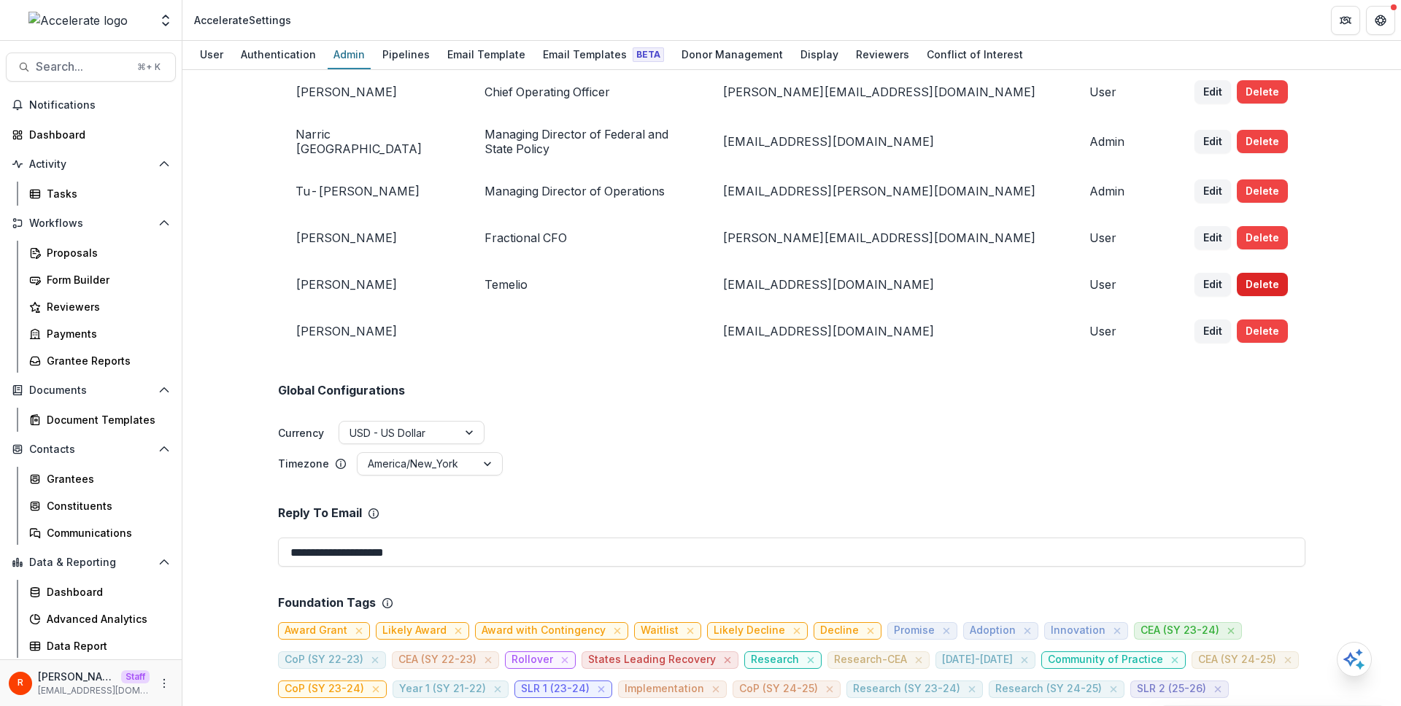
click at [1246, 273] on button "Delete" at bounding box center [1262, 284] width 51 height 23
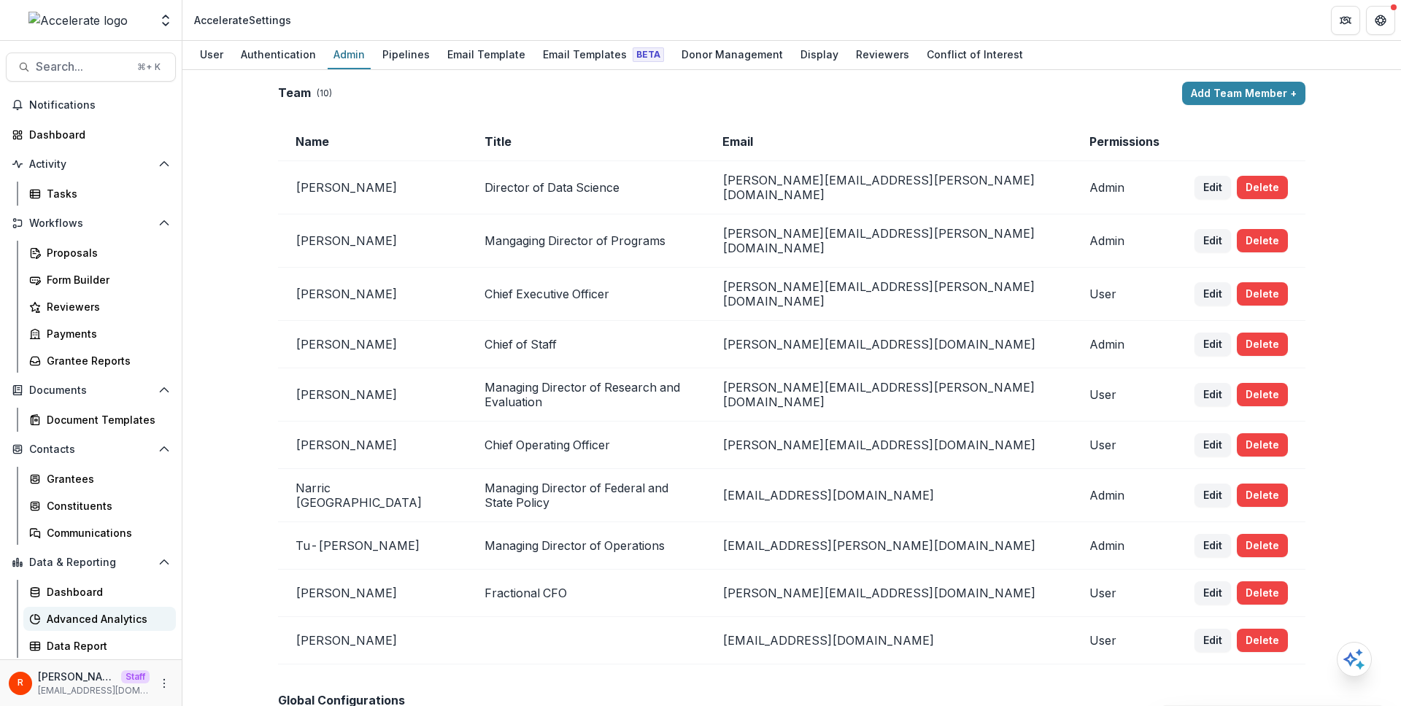
click at [117, 622] on div "Advanced Analytics" at bounding box center [105, 619] width 117 height 15
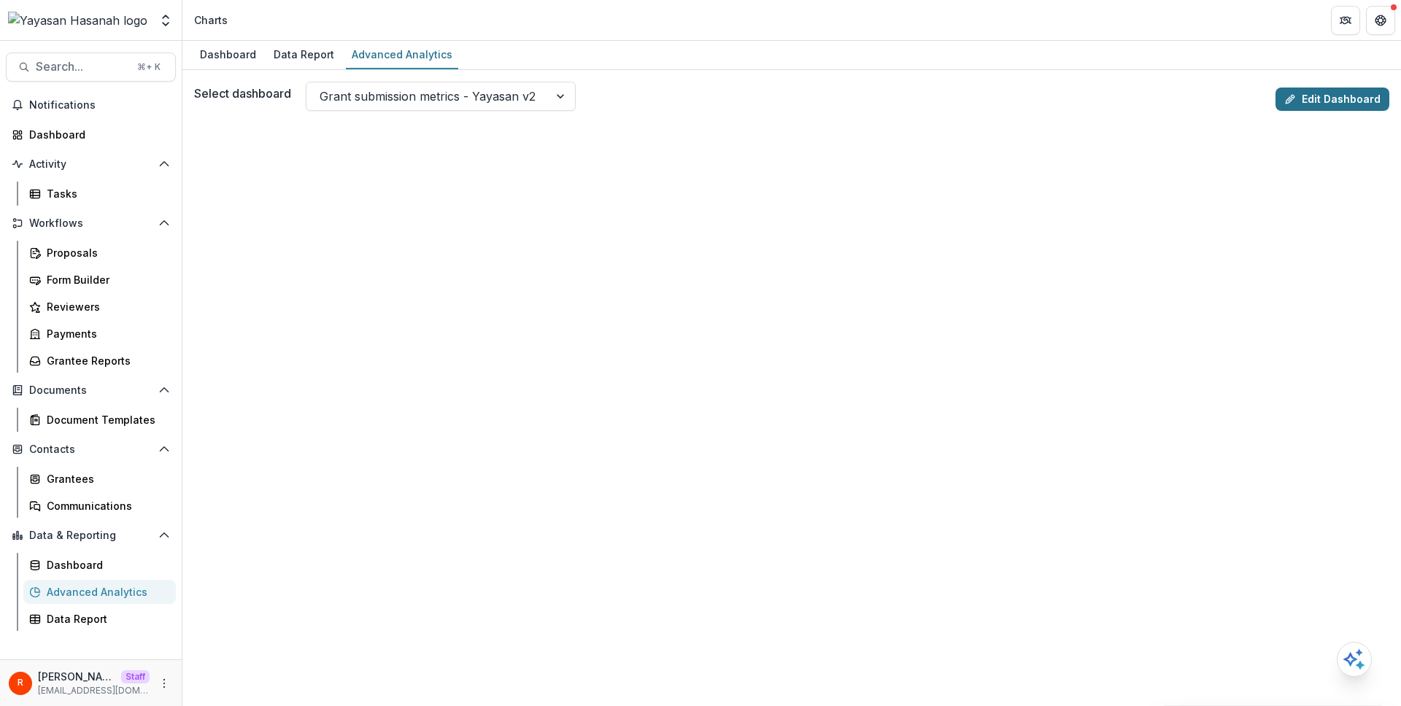
click at [1299, 110] on link "Edit Dashboard" at bounding box center [1333, 99] width 114 height 23
click at [381, 89] on div at bounding box center [428, 96] width 216 height 20
click at [626, 67] on div "Dashboard Data Report Advanced Analytics" at bounding box center [791, 55] width 1219 height 29
click at [530, 93] on div at bounding box center [428, 96] width 216 height 20
click at [558, 63] on div "Dashboard Data Report Advanced Analytics" at bounding box center [791, 55] width 1219 height 29
